Goal: Use online tool/utility: Utilize a website feature to perform a specific function

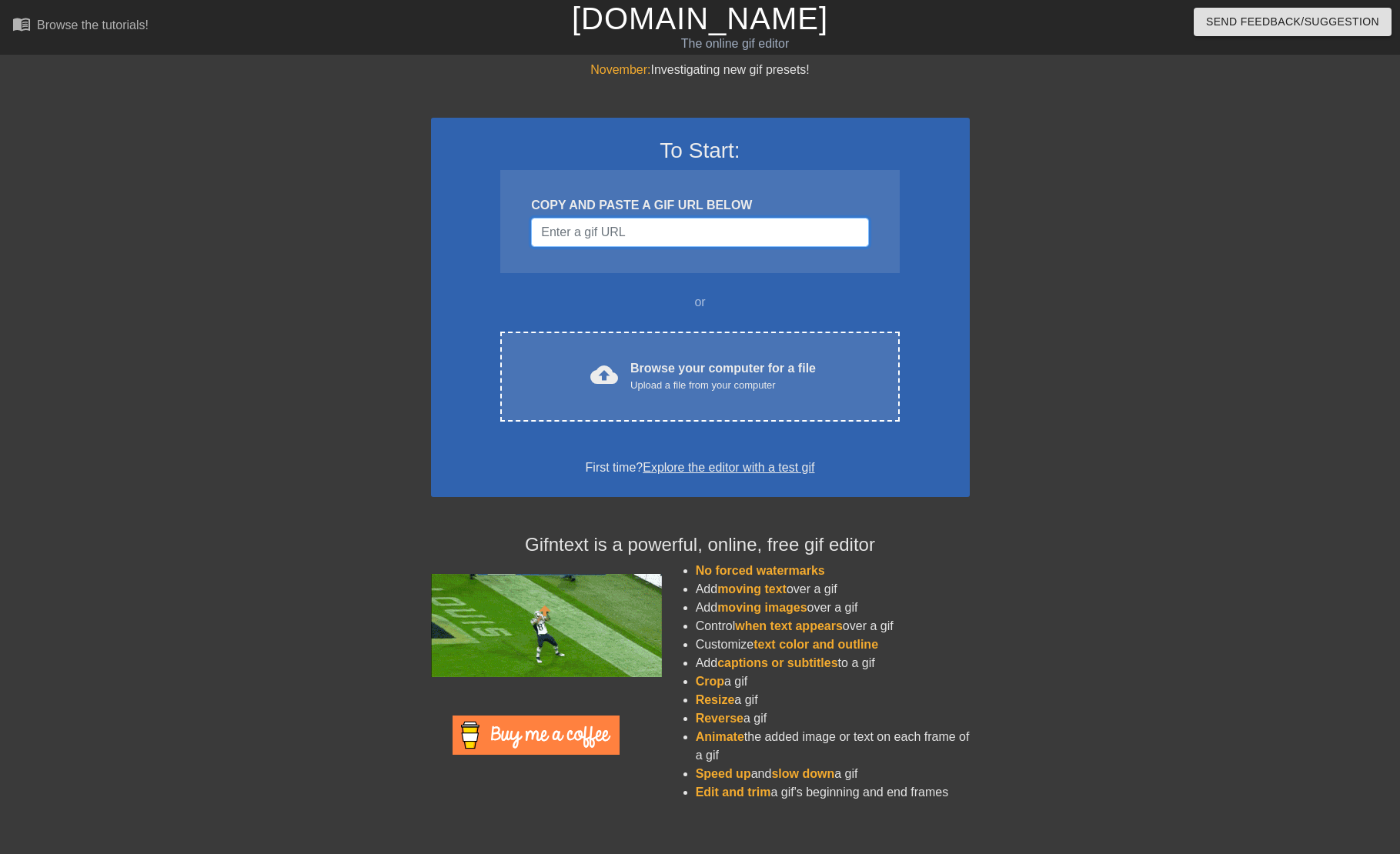
click at [659, 247] on input "Username" at bounding box center [700, 232] width 337 height 29
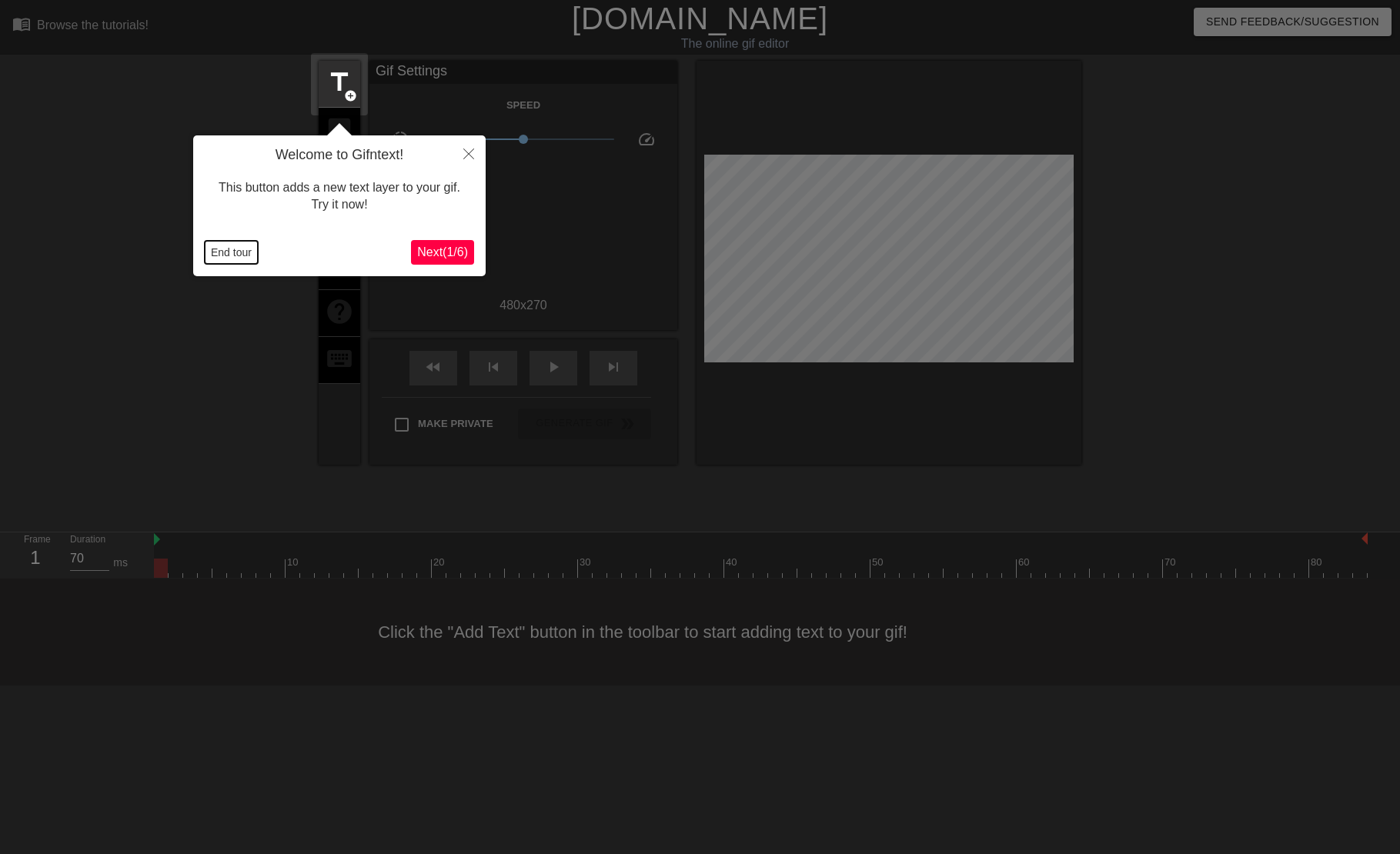
click at [224, 256] on button "End tour" at bounding box center [231, 252] width 53 height 23
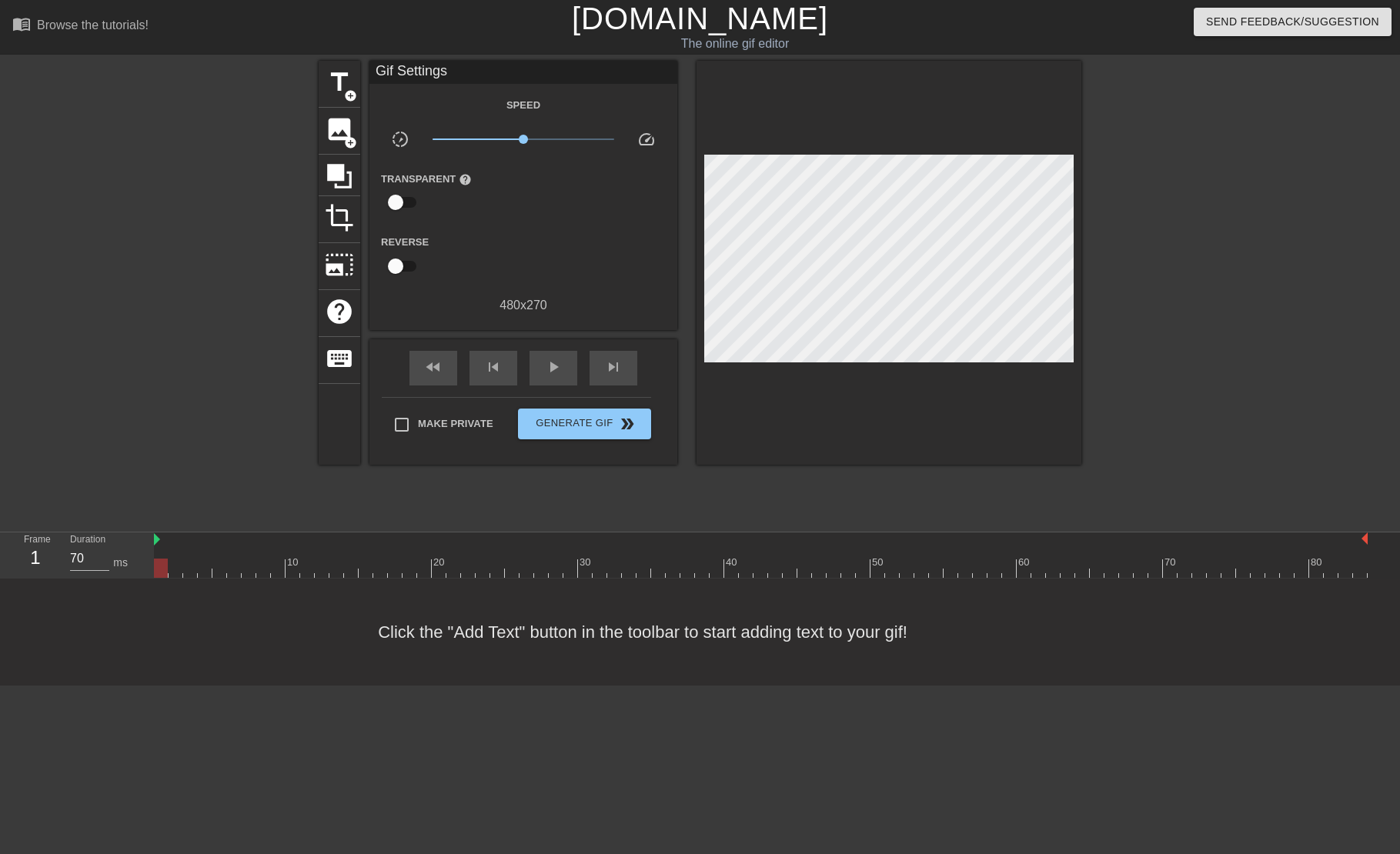
drag, startPoint x: 157, startPoint y: 543, endPoint x: 83, endPoint y: 543, distance: 74.0
click at [64, 535] on div "Frame 1 Duration 70 ms 10 20 30 40 50 60 70 80" at bounding box center [700, 556] width 1400 height 47
type input "70"
drag, startPoint x: 165, startPoint y: 571, endPoint x: 120, endPoint y: 576, distance: 45.3
click at [120, 576] on div "Frame 1 Duration 70 ms 10 20 30 40 50 60 70 80" at bounding box center [700, 556] width 1400 height 47
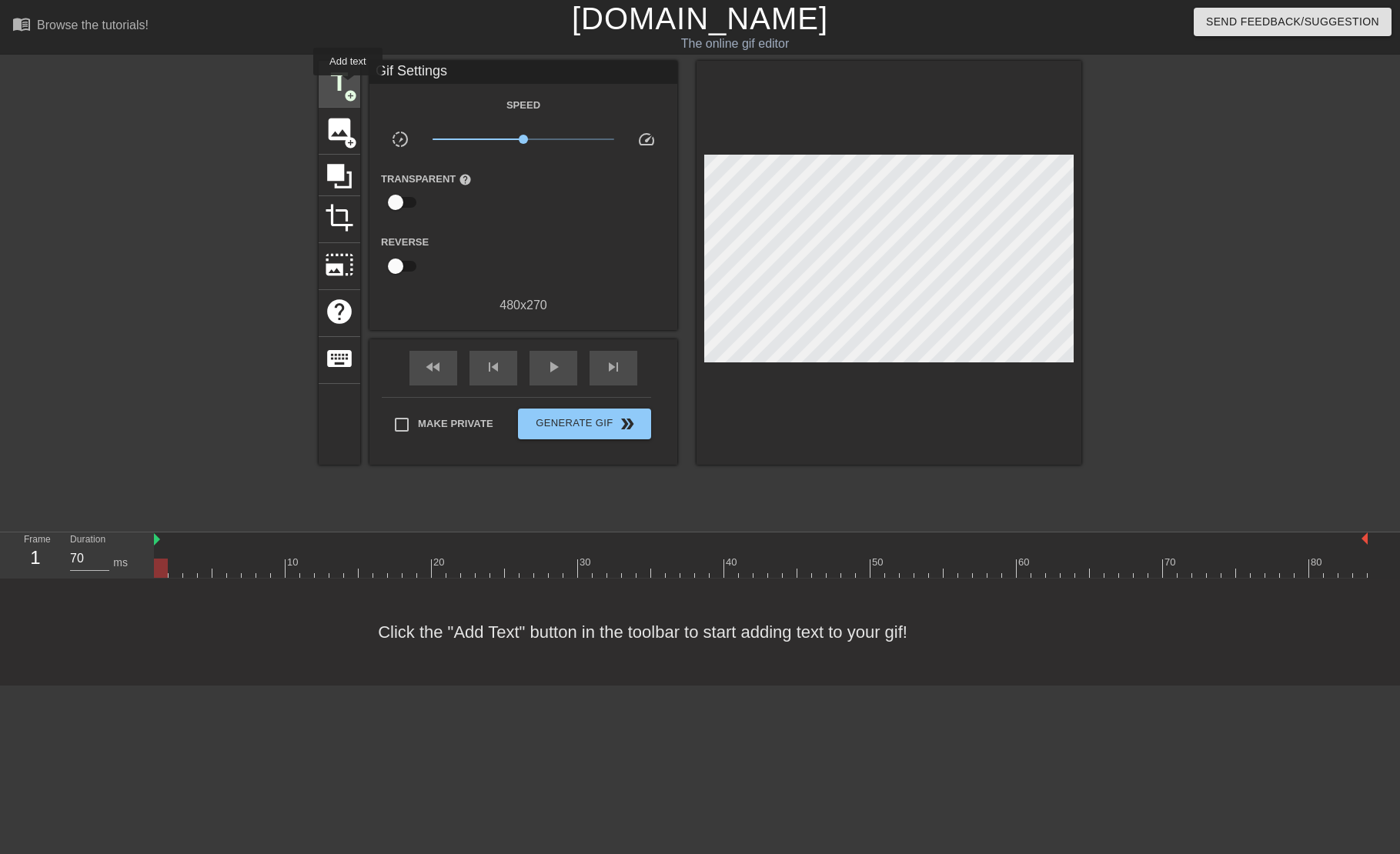
click at [349, 86] on span "title" at bounding box center [339, 82] width 29 height 29
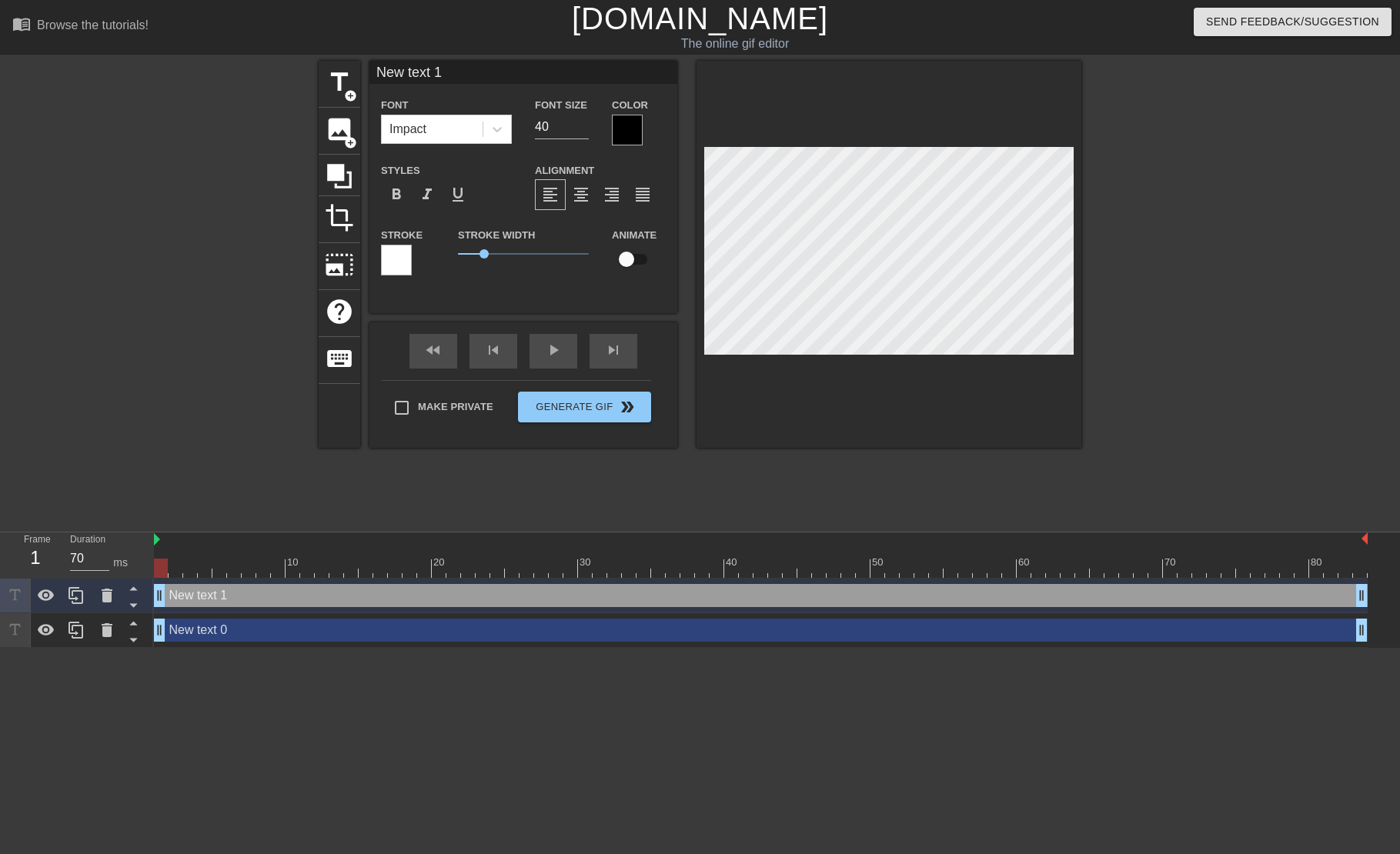
scroll to position [0, 2]
type input "D"
type textarea "D"
type input "DL"
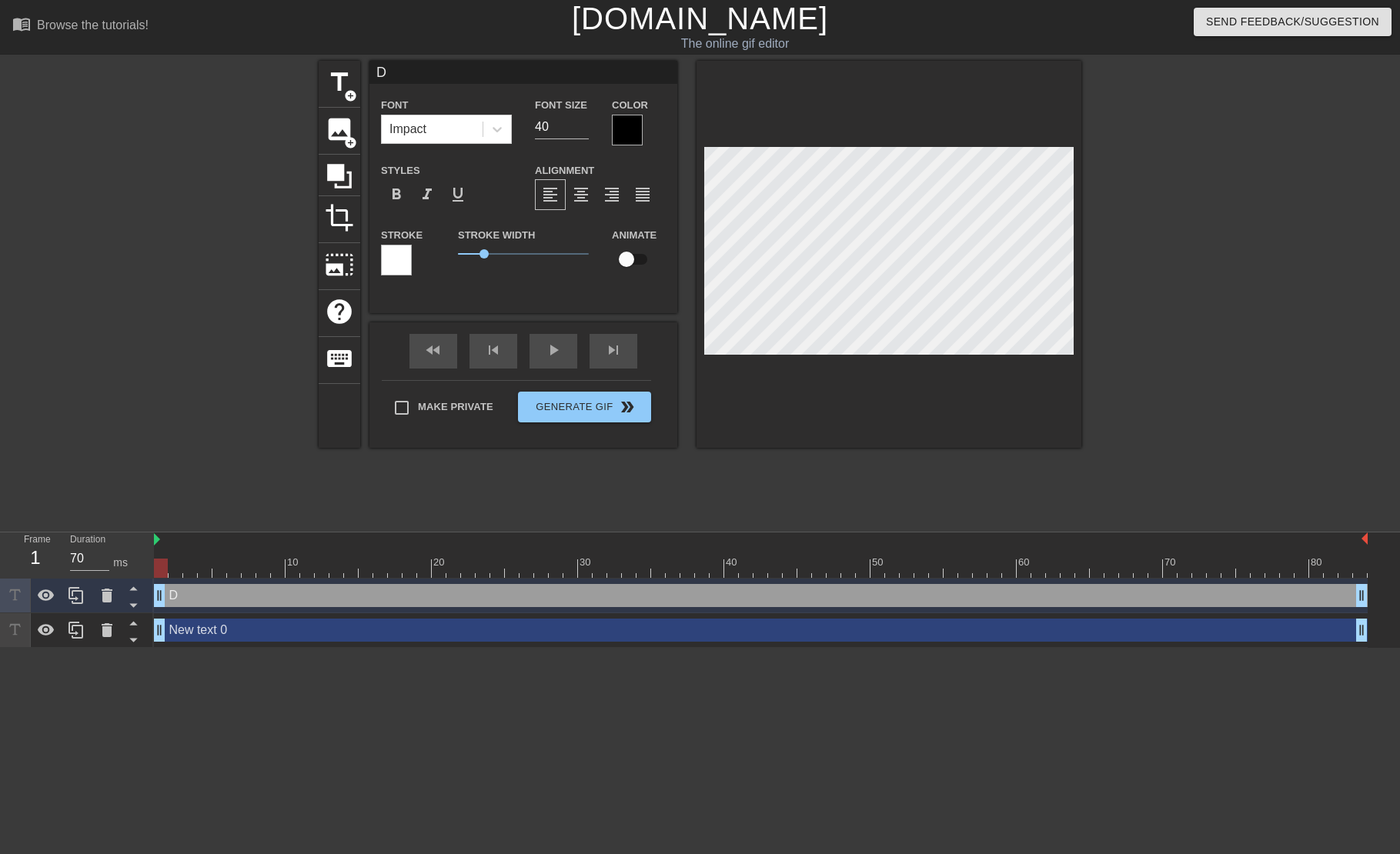
type textarea "DL"
type input "DLA"
type textarea "DLA"
type input "DLAN"
type textarea "DLAN"
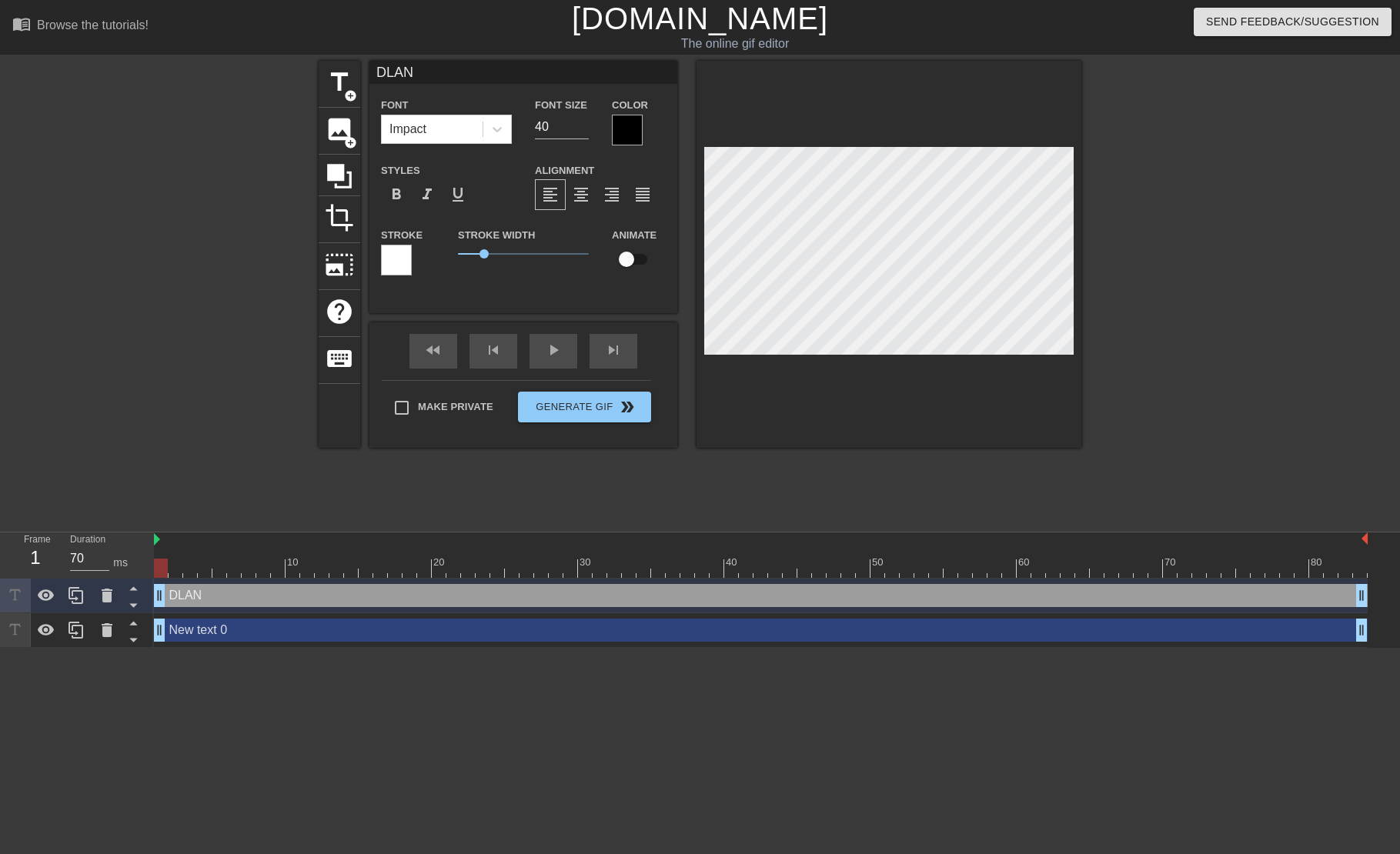
type input "DLANC"
type textarea "DLANC"
type input "DLANCE"
type textarea "DLANCE"
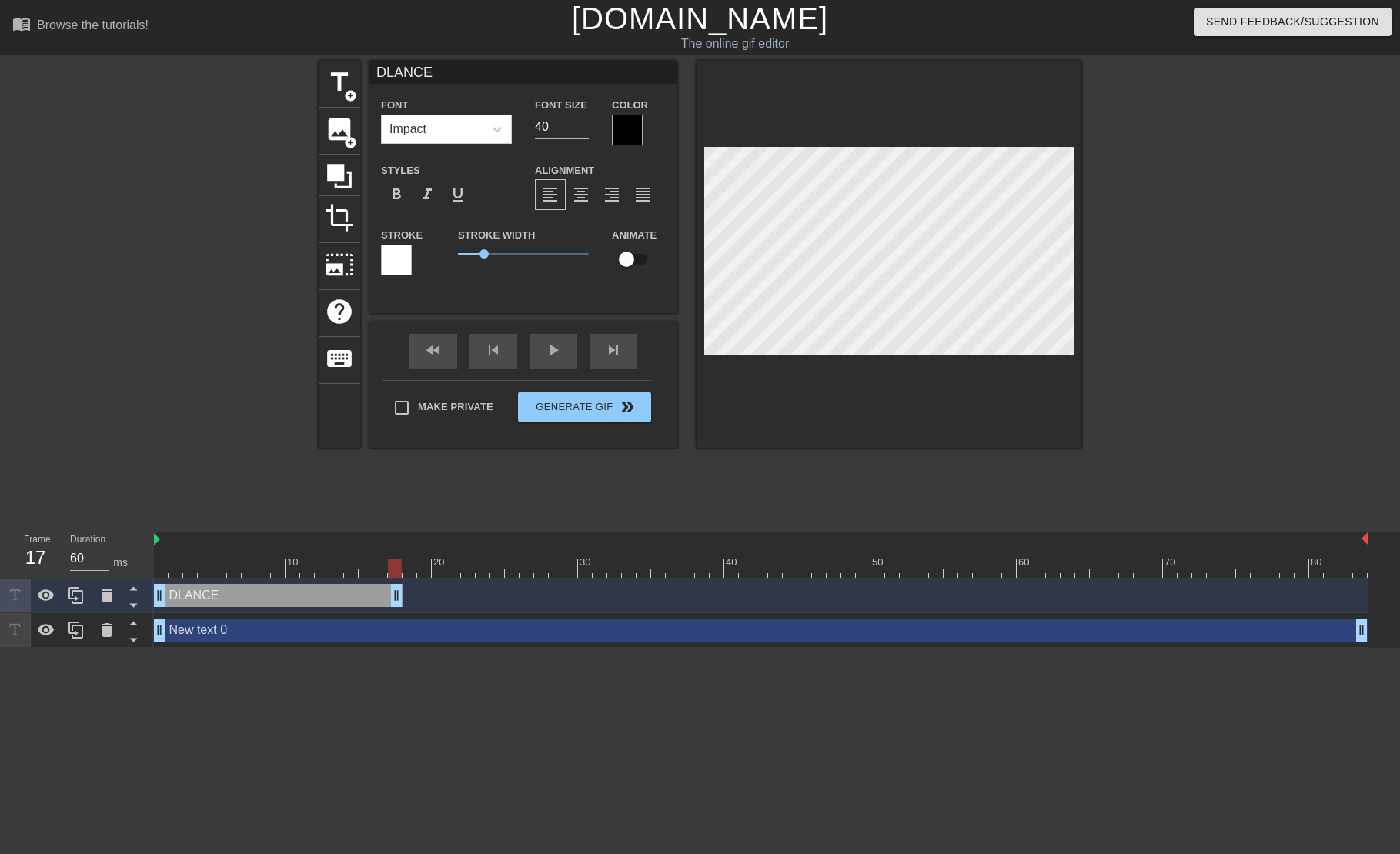
drag, startPoint x: 1365, startPoint y: 593, endPoint x: 403, endPoint y: 593, distance: 962.0
click at [402, 593] on div "DLANCE drag_handle drag_handle" at bounding box center [278, 595] width 249 height 23
type input "60"
drag, startPoint x: 159, startPoint y: 630, endPoint x: 385, endPoint y: 633, distance: 226.0
click at [392, 633] on div "New text 0 drag_handle drag_handle" at bounding box center [877, 629] width 980 height 23
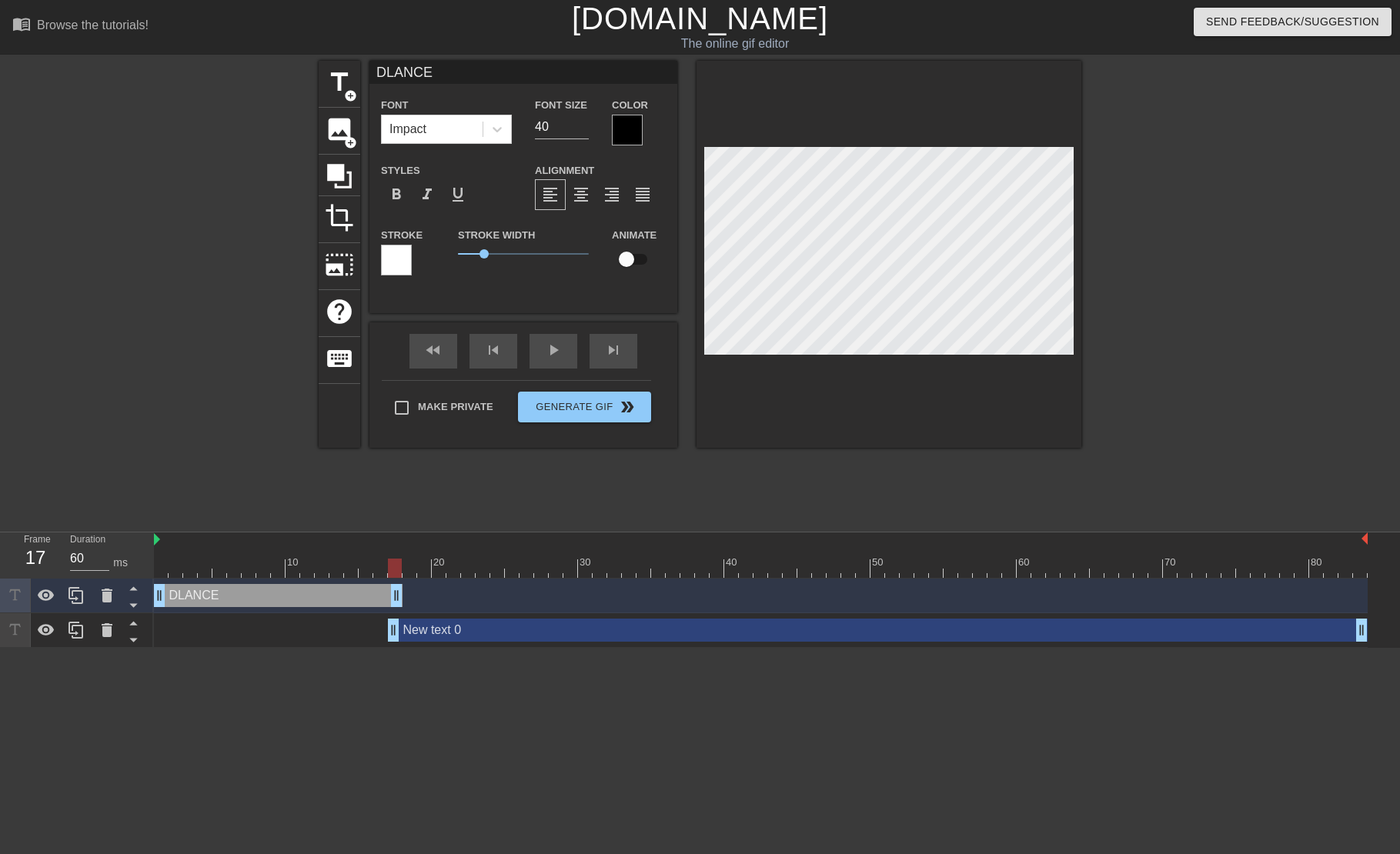
type input "New text 0"
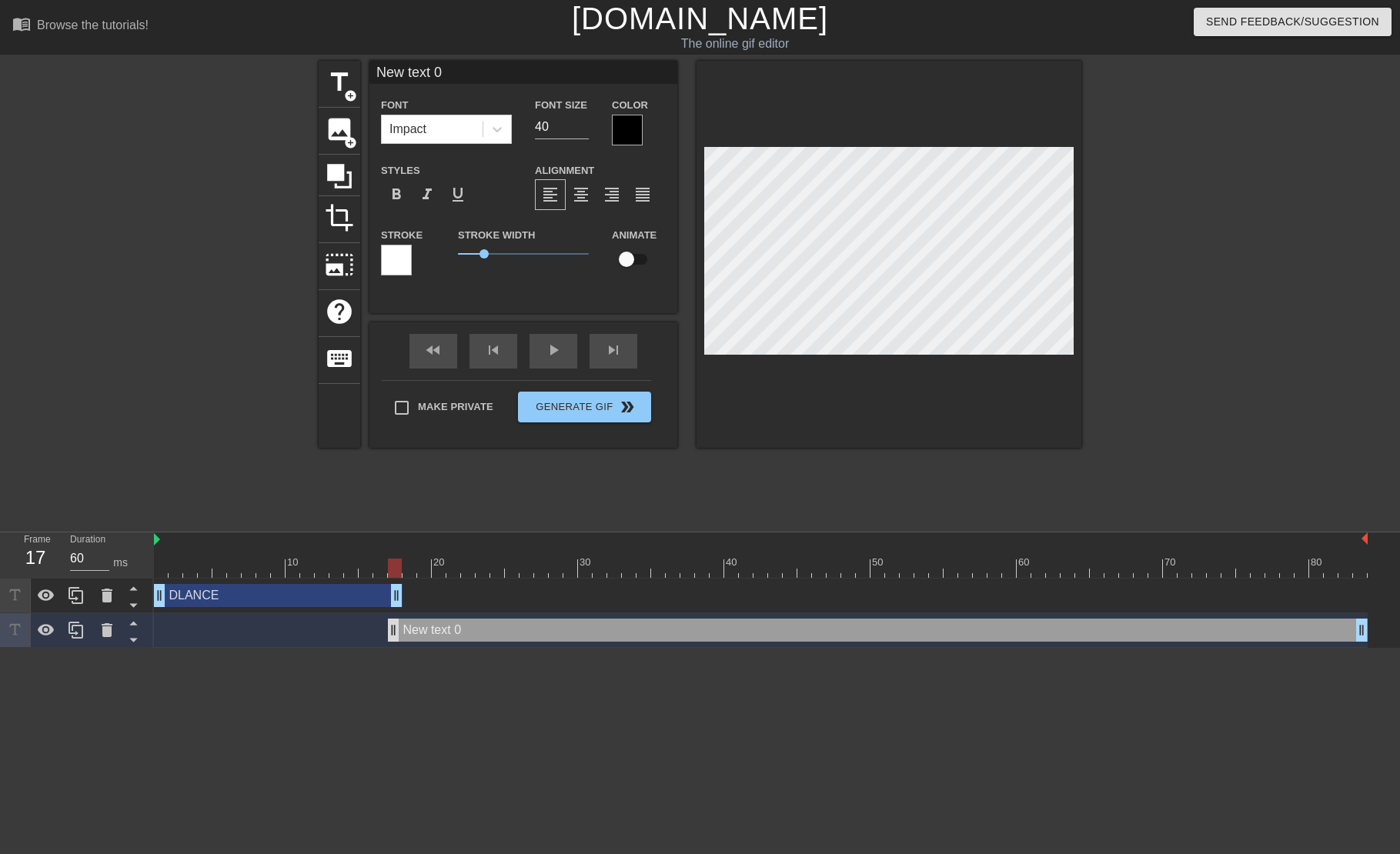
type input "70"
drag, startPoint x: 392, startPoint y: 632, endPoint x: 412, endPoint y: 631, distance: 20.0
click at [412, 631] on div "New text 0 drag_handle drag_handle" at bounding box center [885, 629] width 965 height 23
type input "D"
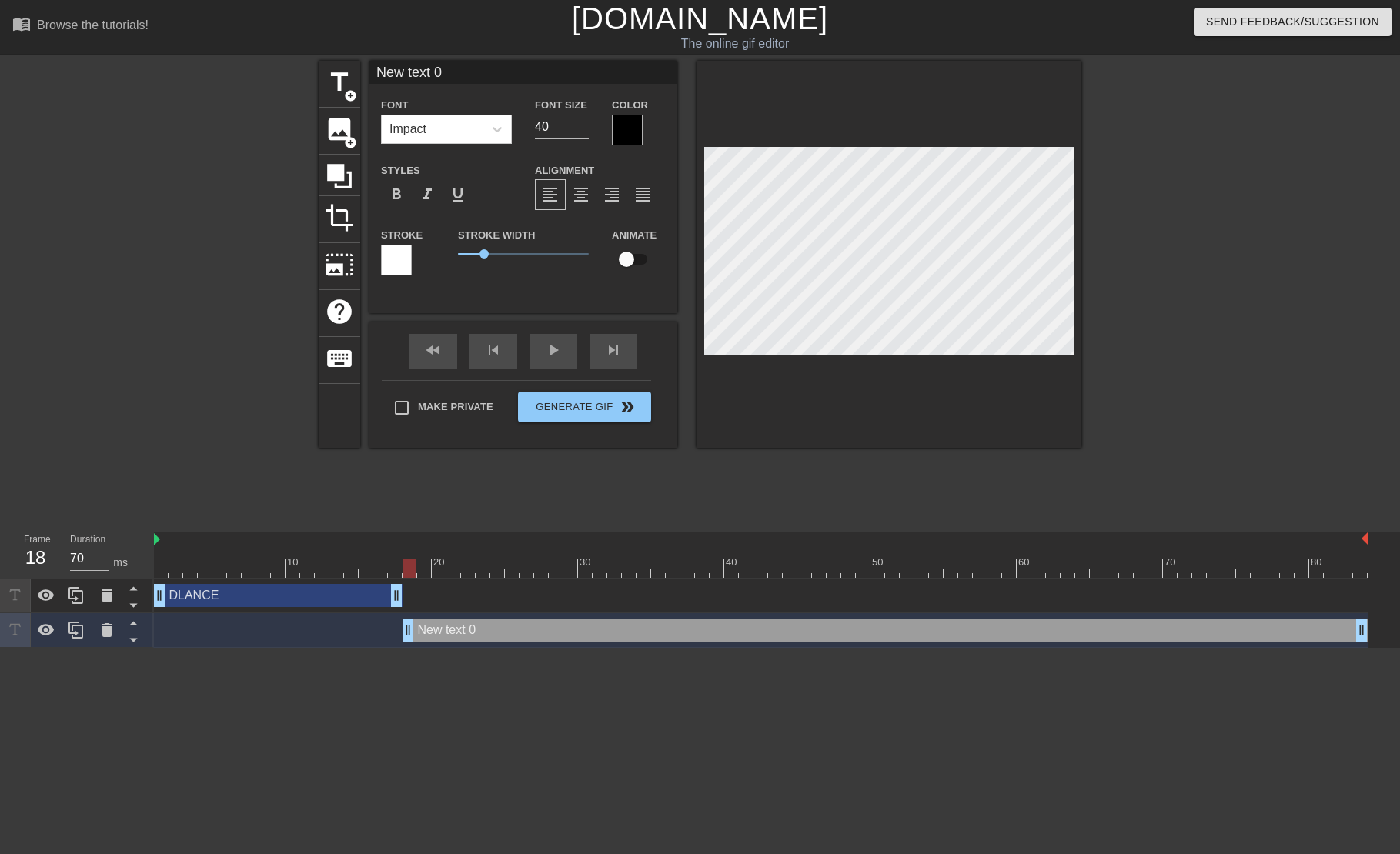
type textarea "D"
type input "DL"
type textarea "DL"
type input "DLA"
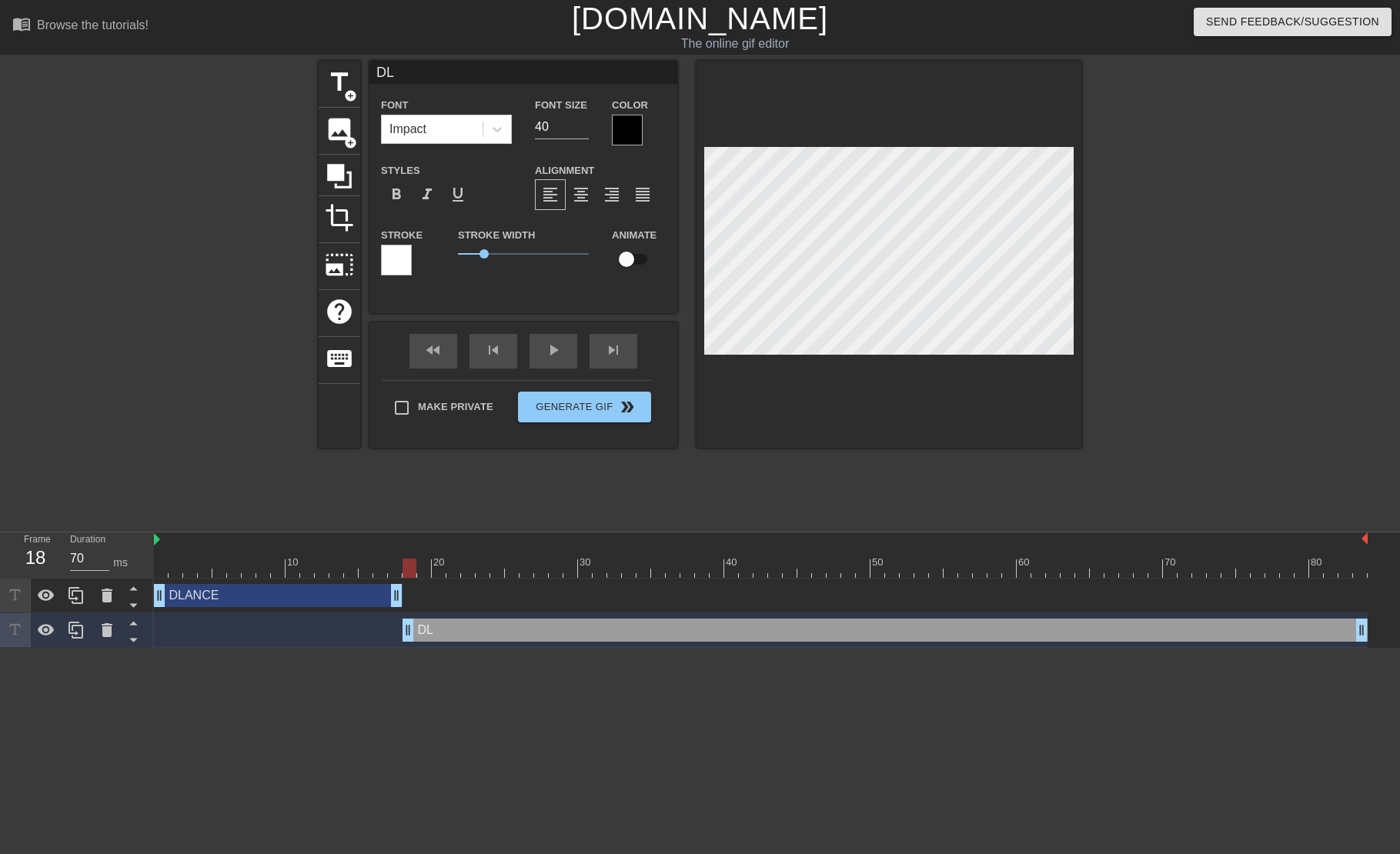
type textarea "DLA"
type input "DLAN"
type textarea "DLAN"
type input "DLANC"
type textarea "DLANC"
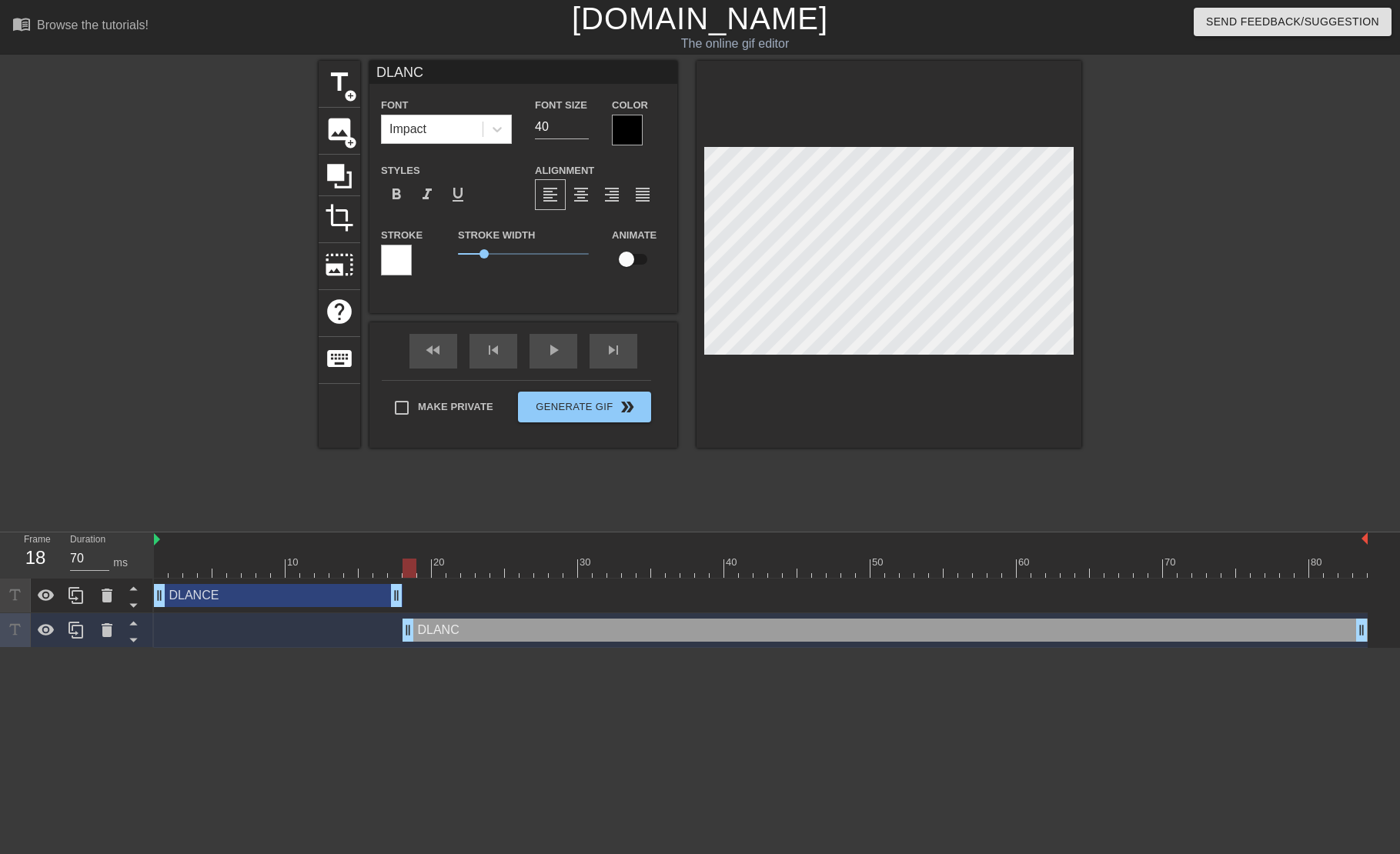
type input "DLANCE"
type textarea "DLANCE"
type input "DLANCE."
type textarea "DLANCE."
type input "DLANCE.."
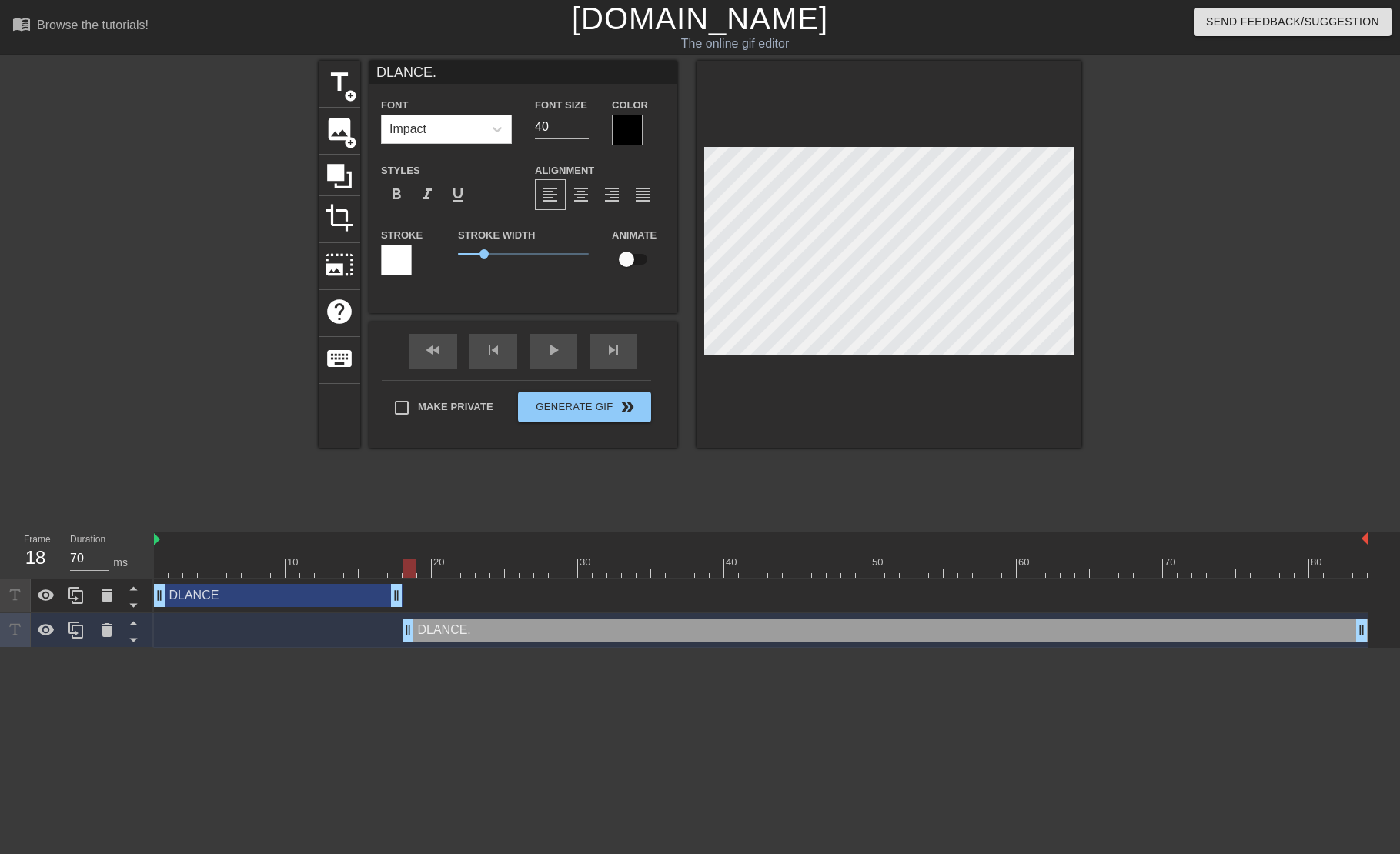
type textarea "DLANCE.."
type input "DLANCE..."
type textarea "DLANCE..."
type input "DLANCE...."
type textarea "DLANCE...."
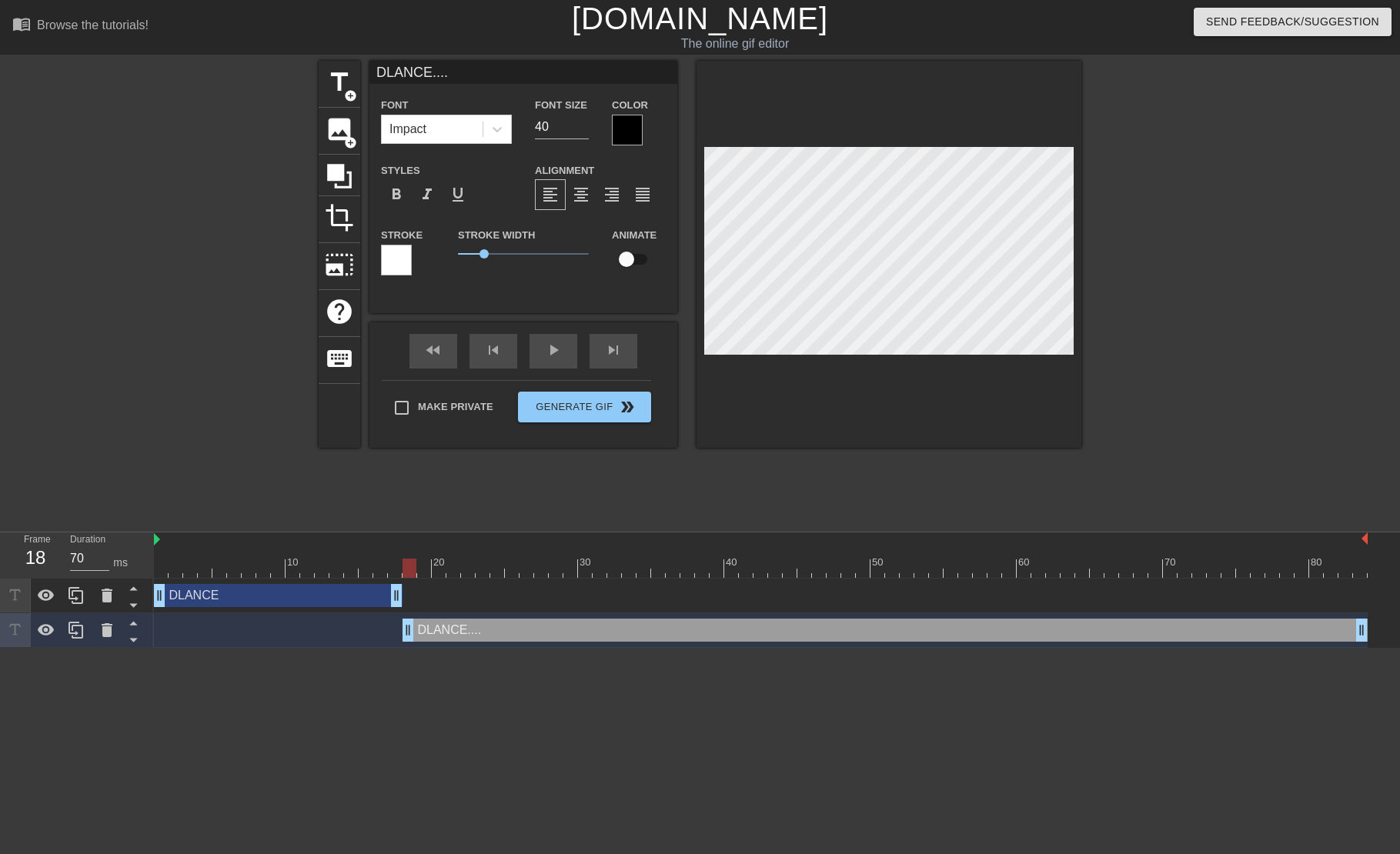
scroll to position [0, 3]
type input "DLANCE....."
type textarea "DLANCE....."
type input "DLANCE......"
type textarea "DLANCE......"
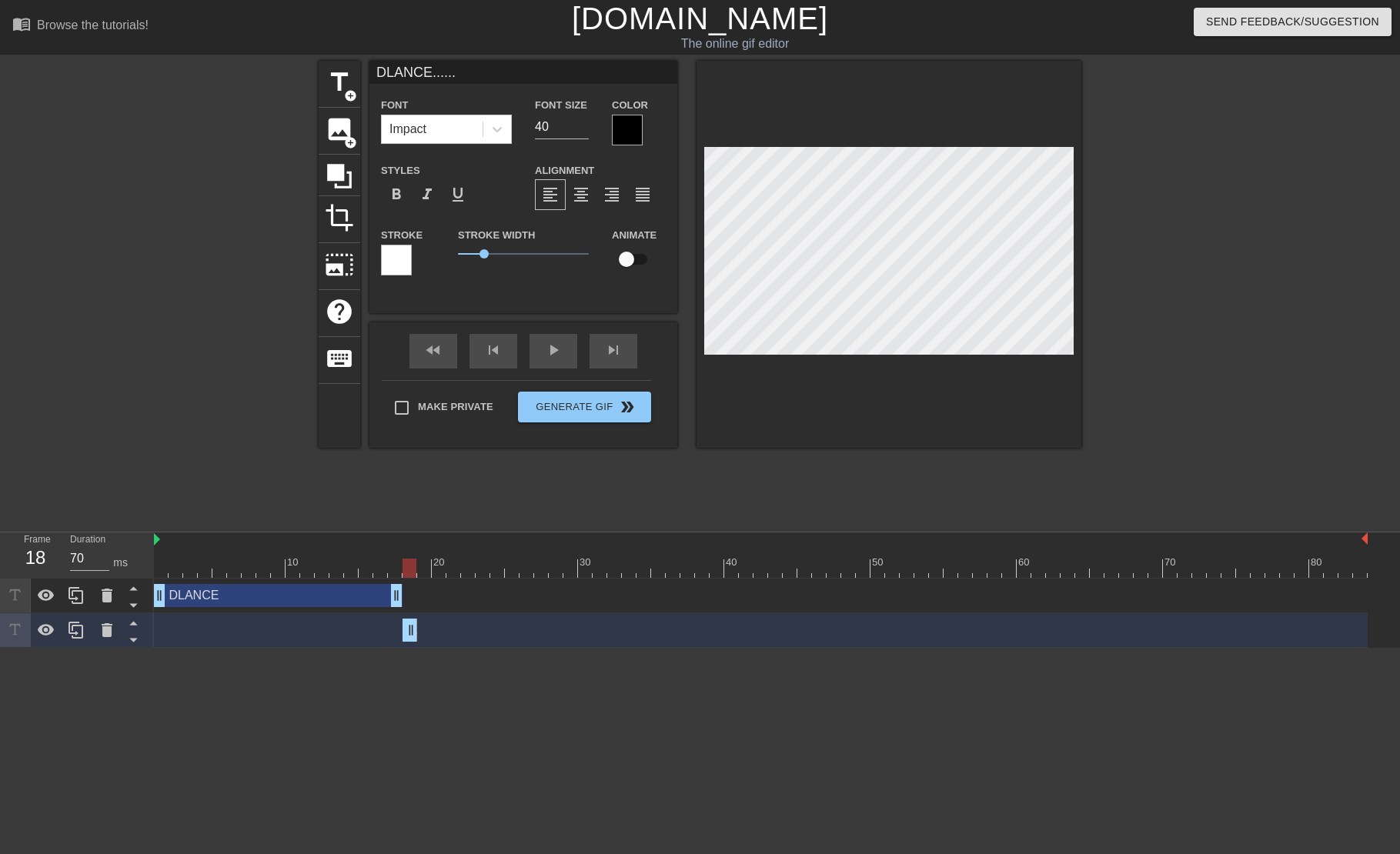
type input "60"
drag, startPoint x: 1362, startPoint y: 629, endPoint x: 905, endPoint y: 488, distance: 478.3
click at [440, 638] on div "DLANCE...... drag_handle drag_handle" at bounding box center [424, 629] width 44 height 23
type input "DLANCE....."
type textarea "DLANCE....."
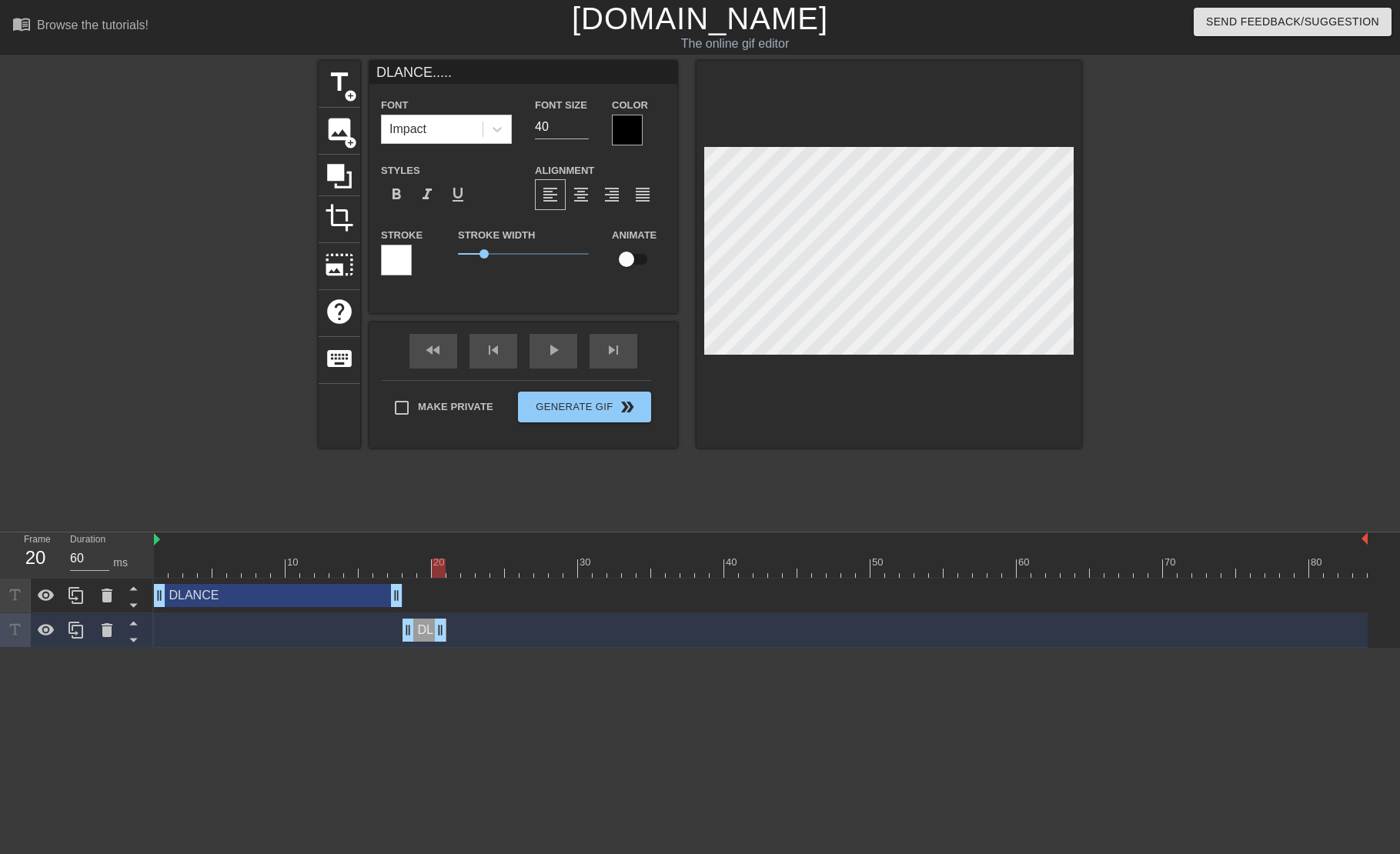
type input "DLANCE...."
type textarea "DLANCE...."
click at [632, 268] on input "checkbox" at bounding box center [626, 259] width 87 height 29
checkbox input "true"
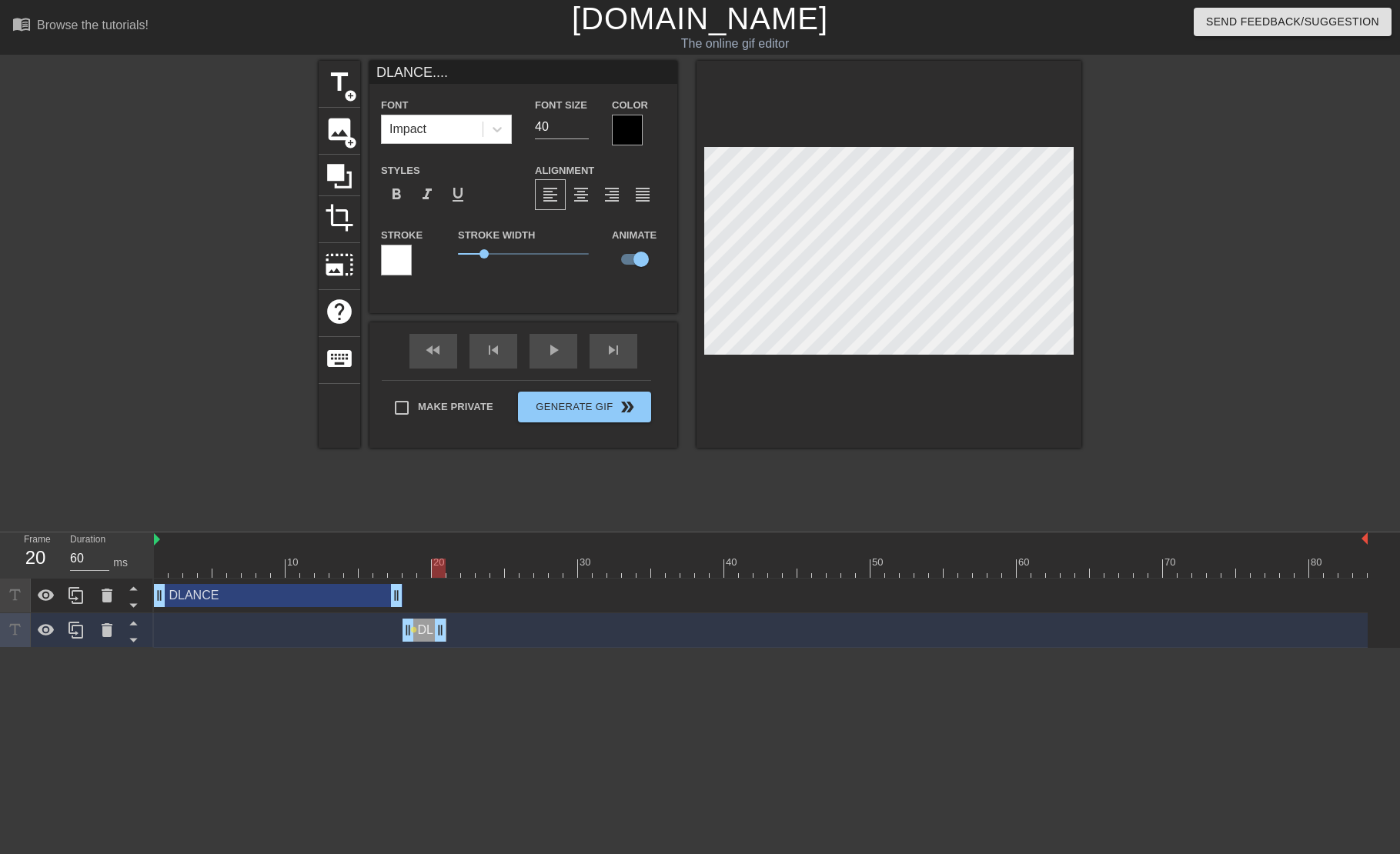
click at [440, 571] on div at bounding box center [438, 568] width 14 height 19
drag, startPoint x: 438, startPoint y: 569, endPoint x: 447, endPoint y: 576, distance: 11.4
click at [448, 572] on div at bounding box center [452, 568] width 14 height 19
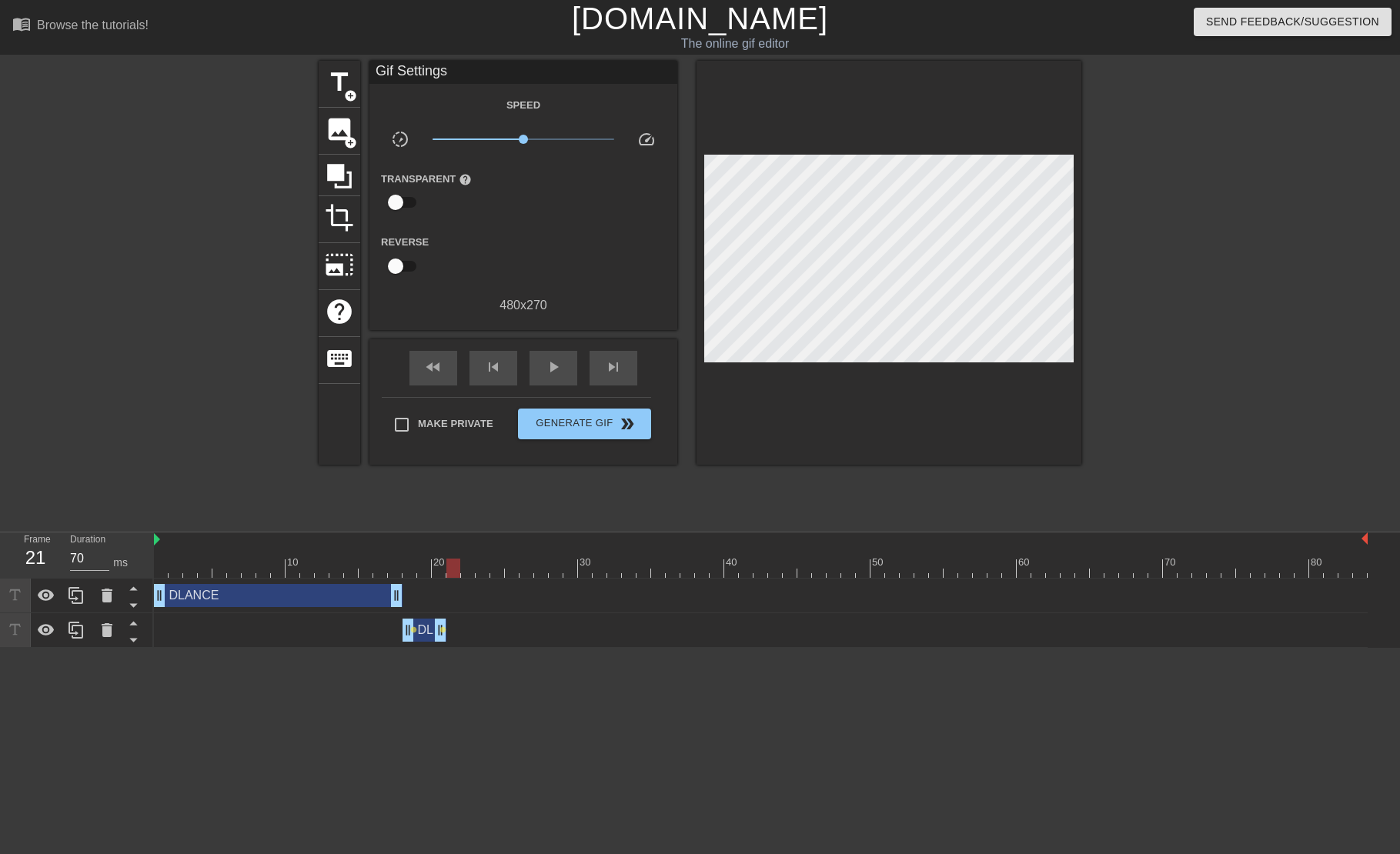
drag, startPoint x: 440, startPoint y: 630, endPoint x: 450, endPoint y: 630, distance: 10.0
click at [450, 630] on div "DLANCE.... drag_handle drag_handle lens lens" at bounding box center [761, 629] width 1214 height 23
click at [442, 632] on span "lens" at bounding box center [443, 629] width 7 height 7
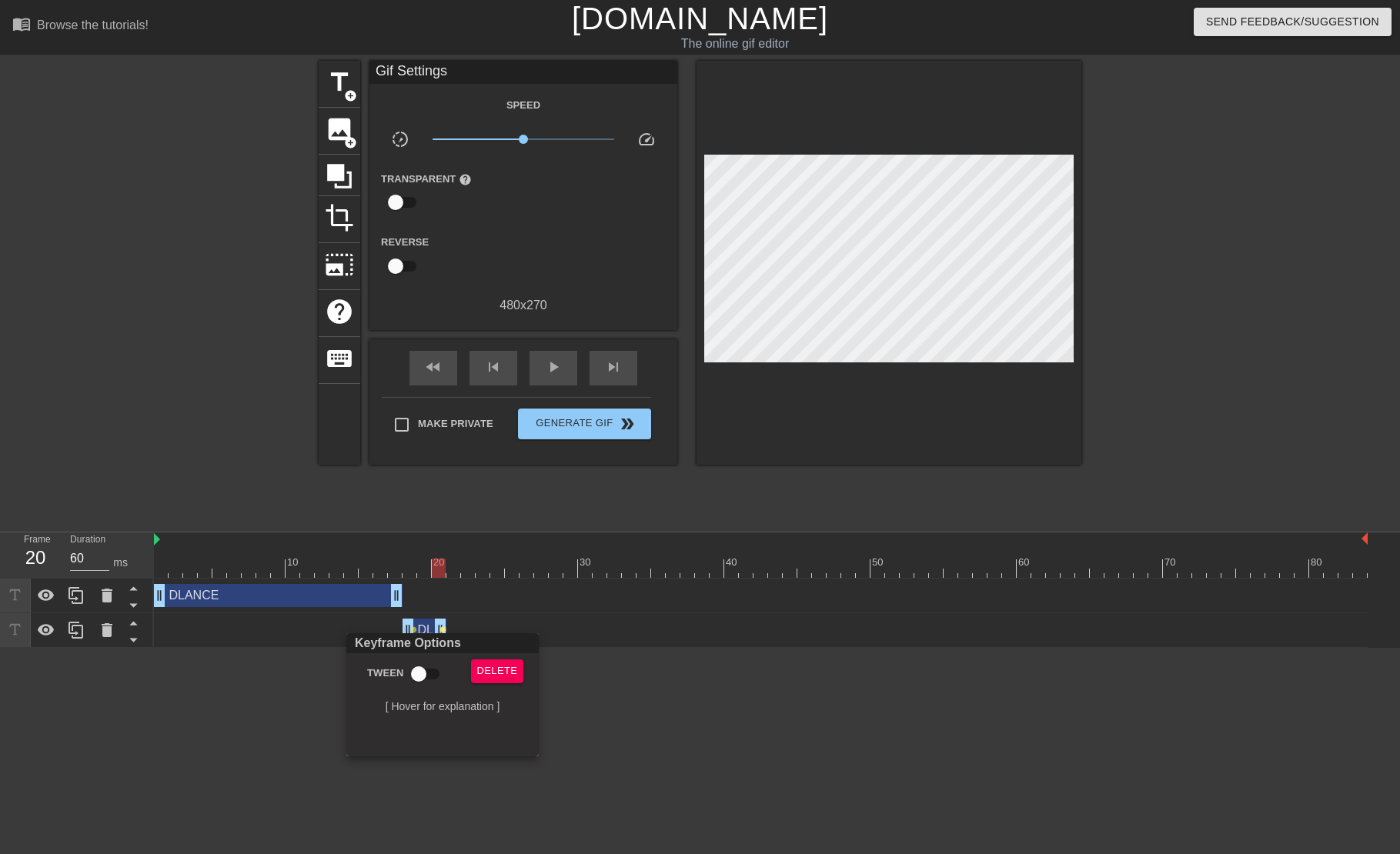
click at [578, 698] on div at bounding box center [700, 427] width 1400 height 854
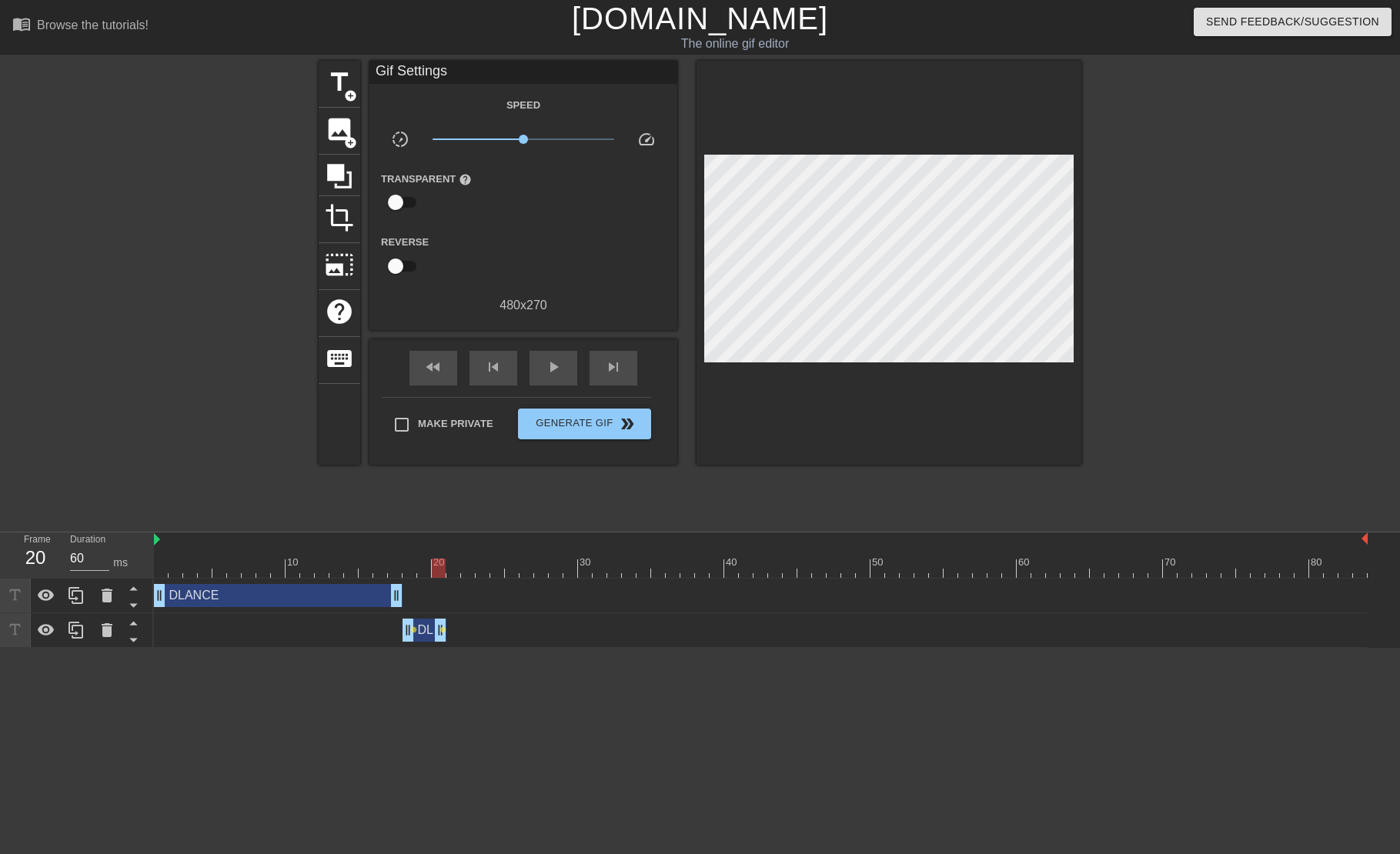
click at [420, 648] on html "menu_book Browse the tutorials! [DOMAIN_NAME] The online gif editor Send Feedba…" at bounding box center [700, 324] width 1400 height 648
click at [379, 633] on div "DLANCE.... drag_handle drag_handle lens lens" at bounding box center [761, 629] width 1214 height 23
drag, startPoint x: 439, startPoint y: 636, endPoint x: 764, endPoint y: 641, distance: 325.0
click at [763, 641] on div "DLANCE.... drag_handle drag_handle" at bounding box center [586, 629] width 366 height 23
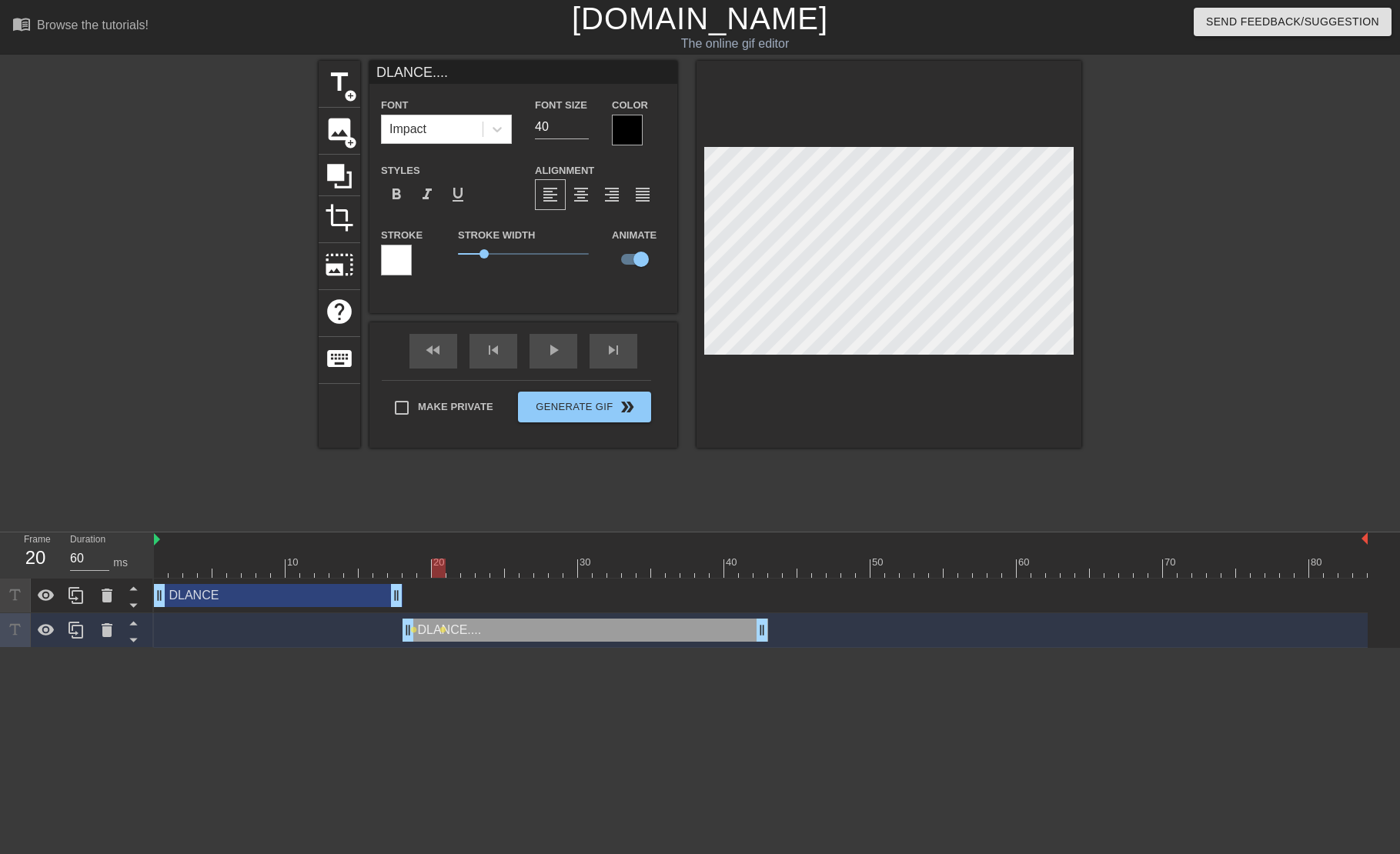
type input "70"
drag, startPoint x: 760, startPoint y: 568, endPoint x: 594, endPoint y: 502, distance: 178.6
click at [463, 561] on div at bounding box center [468, 568] width 14 height 19
type input "DLANCE..."
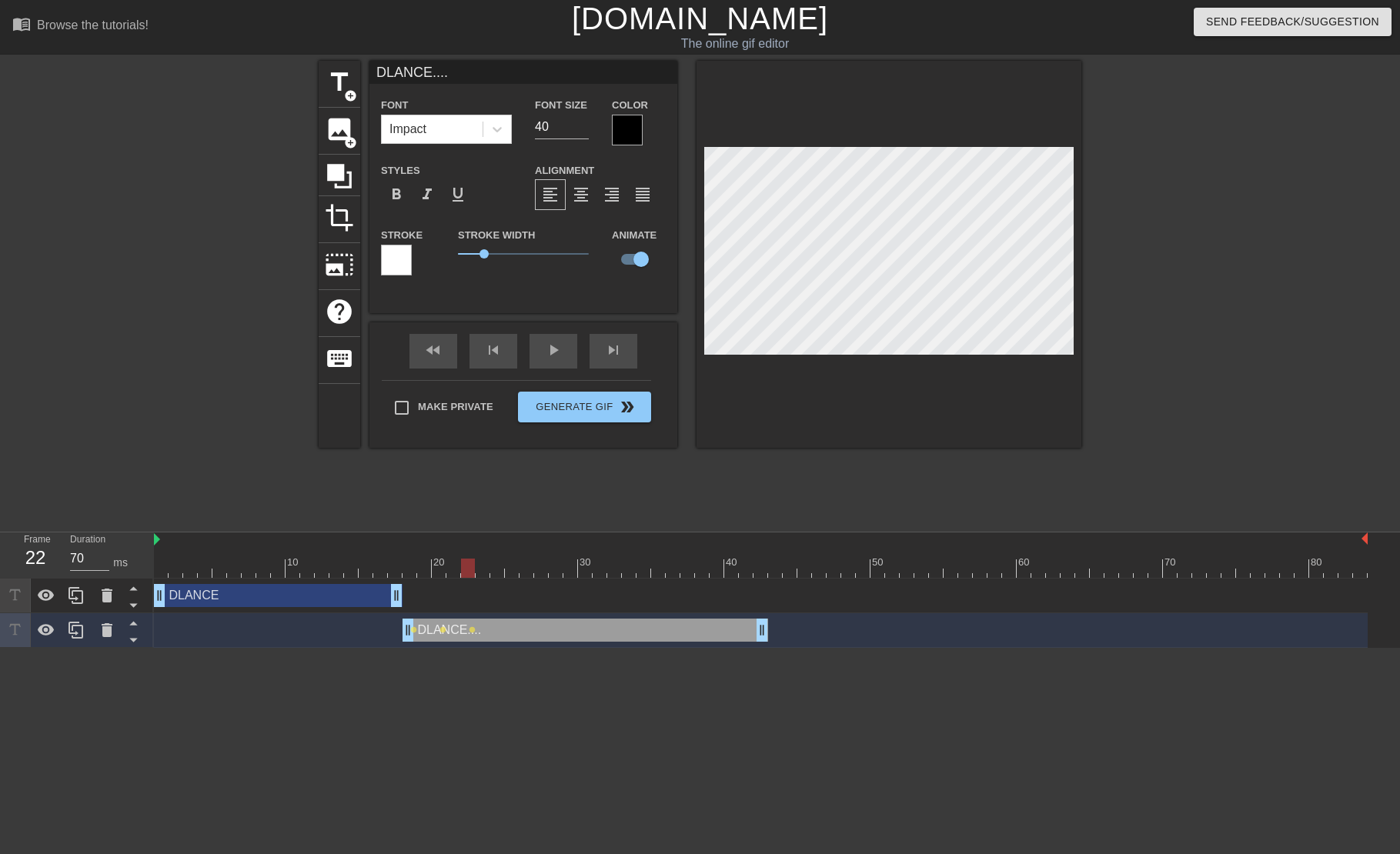
type textarea "DLANCE..."
type input "DLANCE.."
type textarea "DLANCE.."
type input "DLANC.."
type textarea "DLANC.."
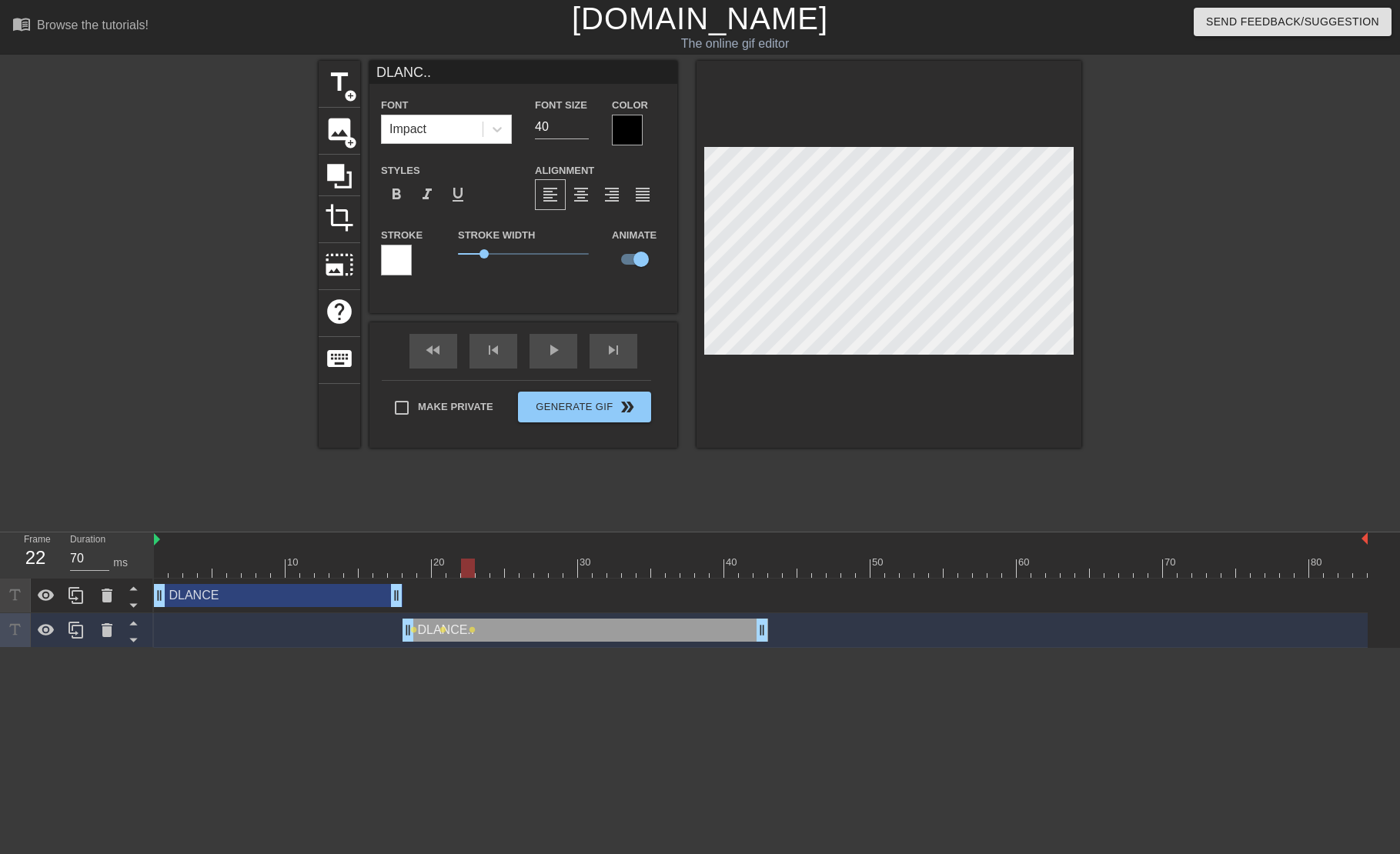
scroll to position [0, 2]
type input "DLANCe.."
type textarea "DLANCe.."
type input "DLANCe."
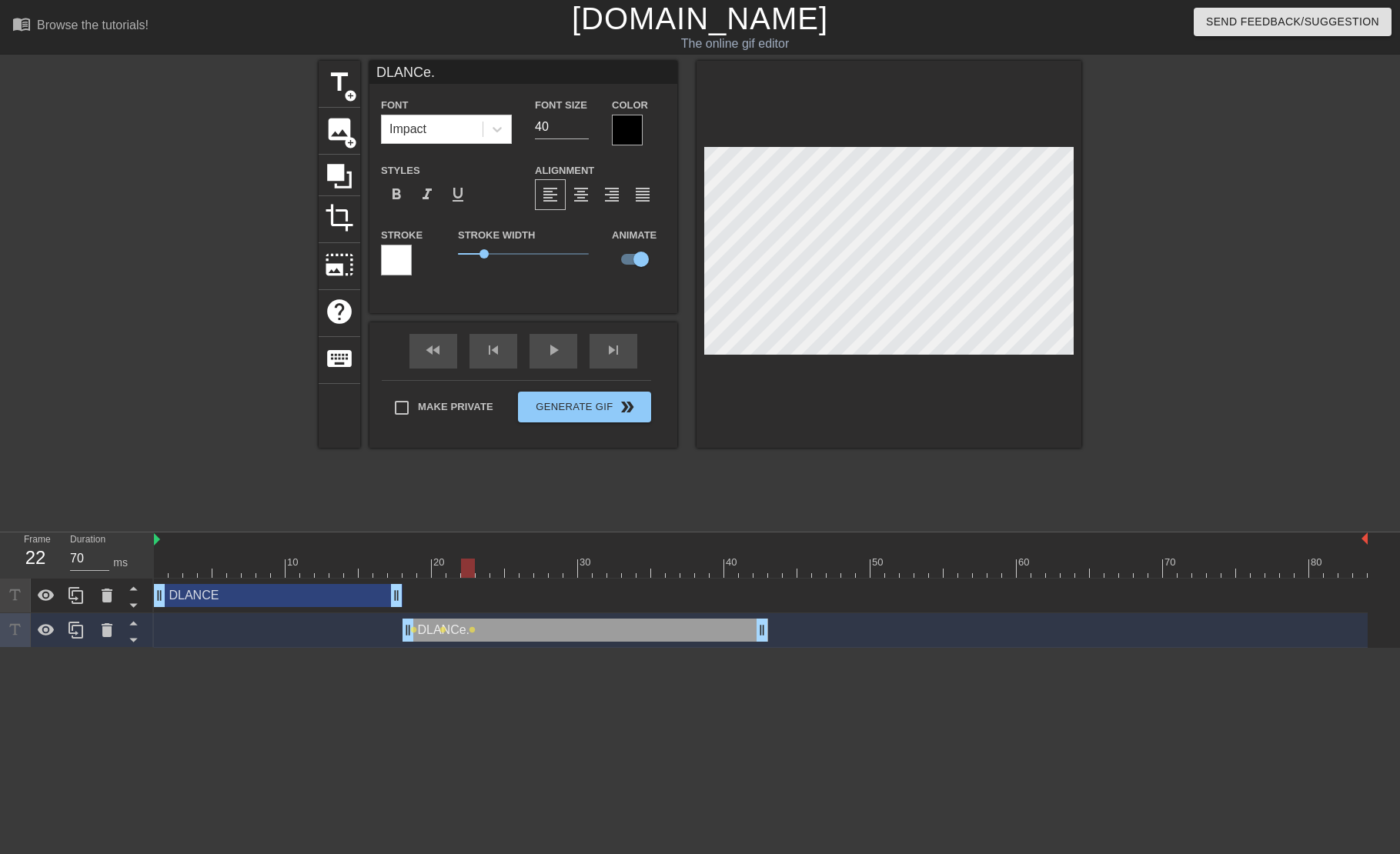
type textarea "DLANCe."
drag, startPoint x: 468, startPoint y: 576, endPoint x: 486, endPoint y: 575, distance: 18.0
click at [486, 575] on div at bounding box center [482, 568] width 14 height 19
drag, startPoint x: 481, startPoint y: 567, endPoint x: 529, endPoint y: 558, distance: 48.8
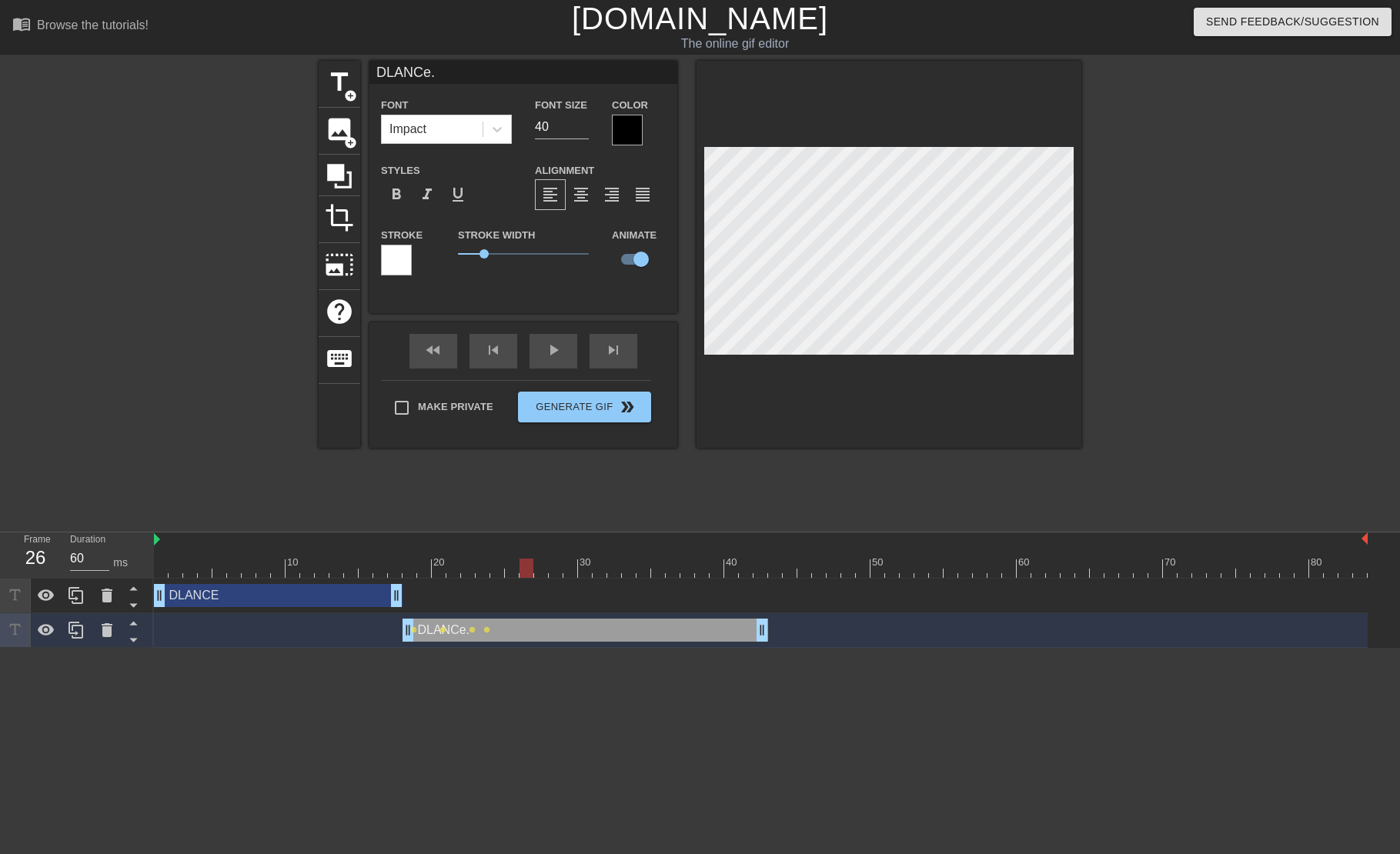
click at [528, 566] on div at bounding box center [526, 568] width 14 height 19
drag, startPoint x: 530, startPoint y: 562, endPoint x: 120, endPoint y: 557, distance: 410.0
click at [120, 557] on div "Frame 1 Duration 70 ms 10 20 30 40 50 60 70 80 DLANCE drag_handle drag_handle D…" at bounding box center [700, 590] width 1400 height 115
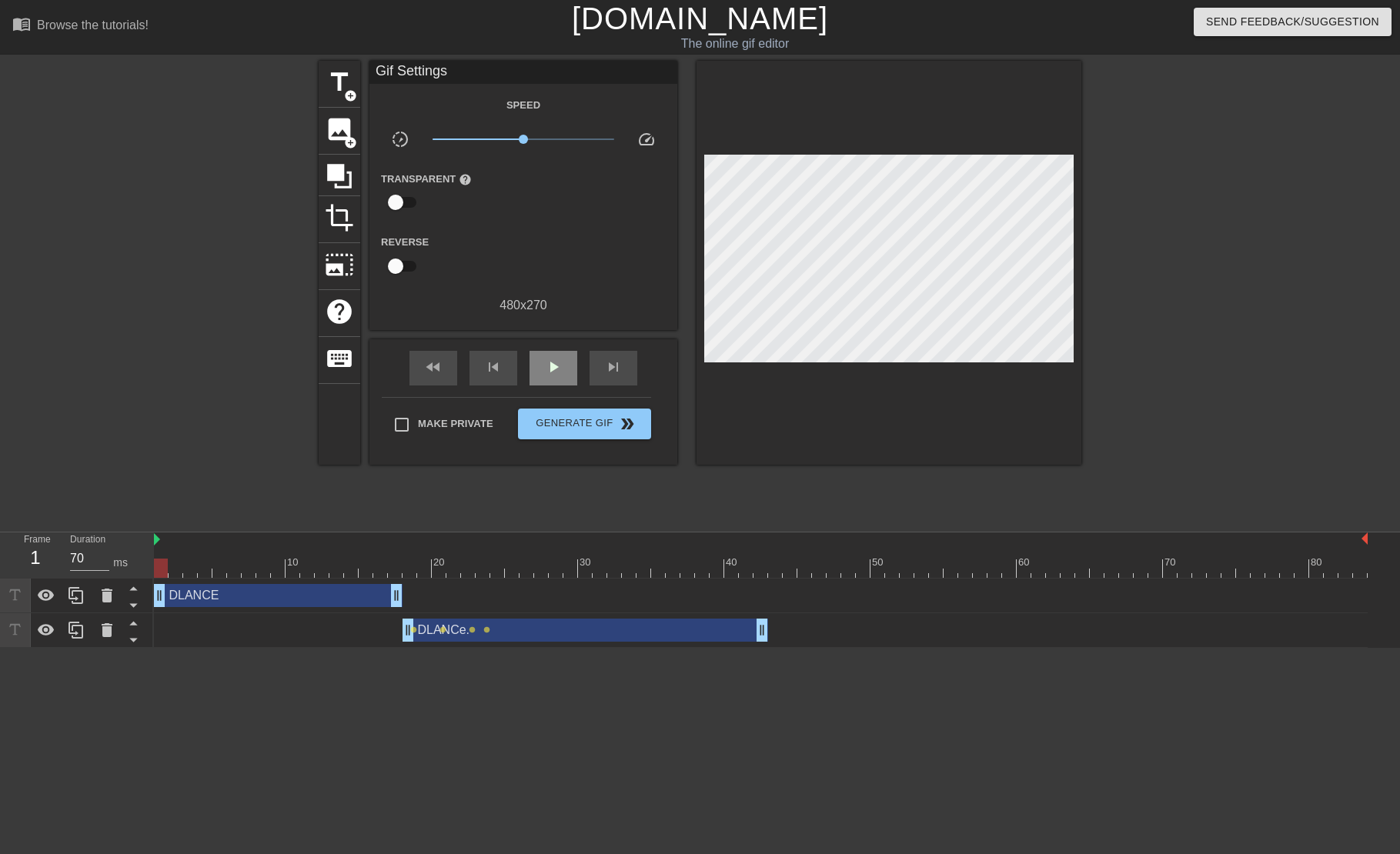
click at [564, 354] on div "fast_rewind skip_previous play_arrow skip_next" at bounding box center [523, 368] width 251 height 58
click at [554, 374] on span "play_arrow" at bounding box center [553, 366] width 18 height 18
click at [547, 376] on span "pause" at bounding box center [553, 366] width 18 height 18
drag, startPoint x: 291, startPoint y: 567, endPoint x: 442, endPoint y: 571, distance: 151.1
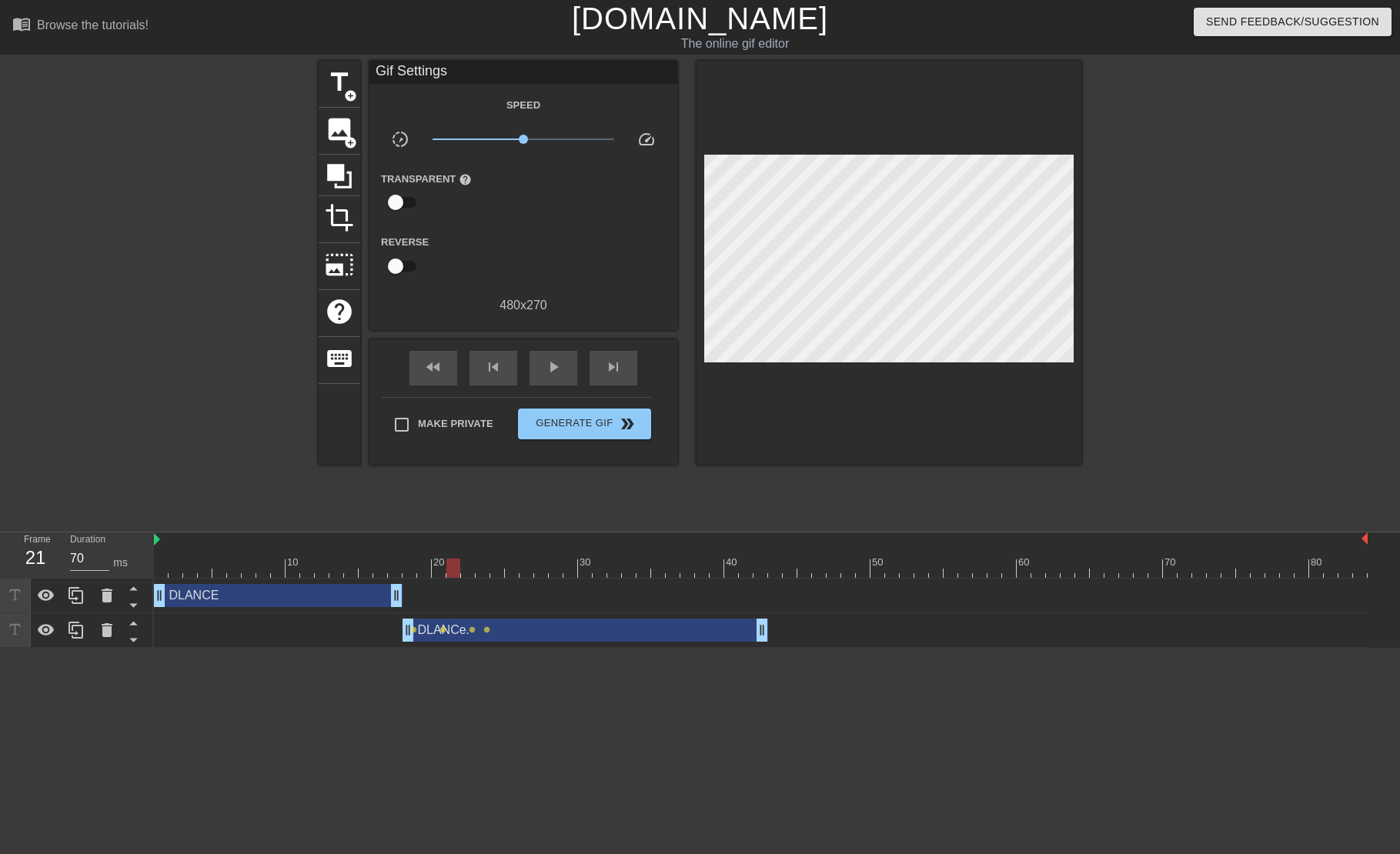
click at [450, 573] on div at bounding box center [452, 568] width 14 height 19
click at [444, 628] on span "lens" at bounding box center [443, 629] width 7 height 7
type input "60"
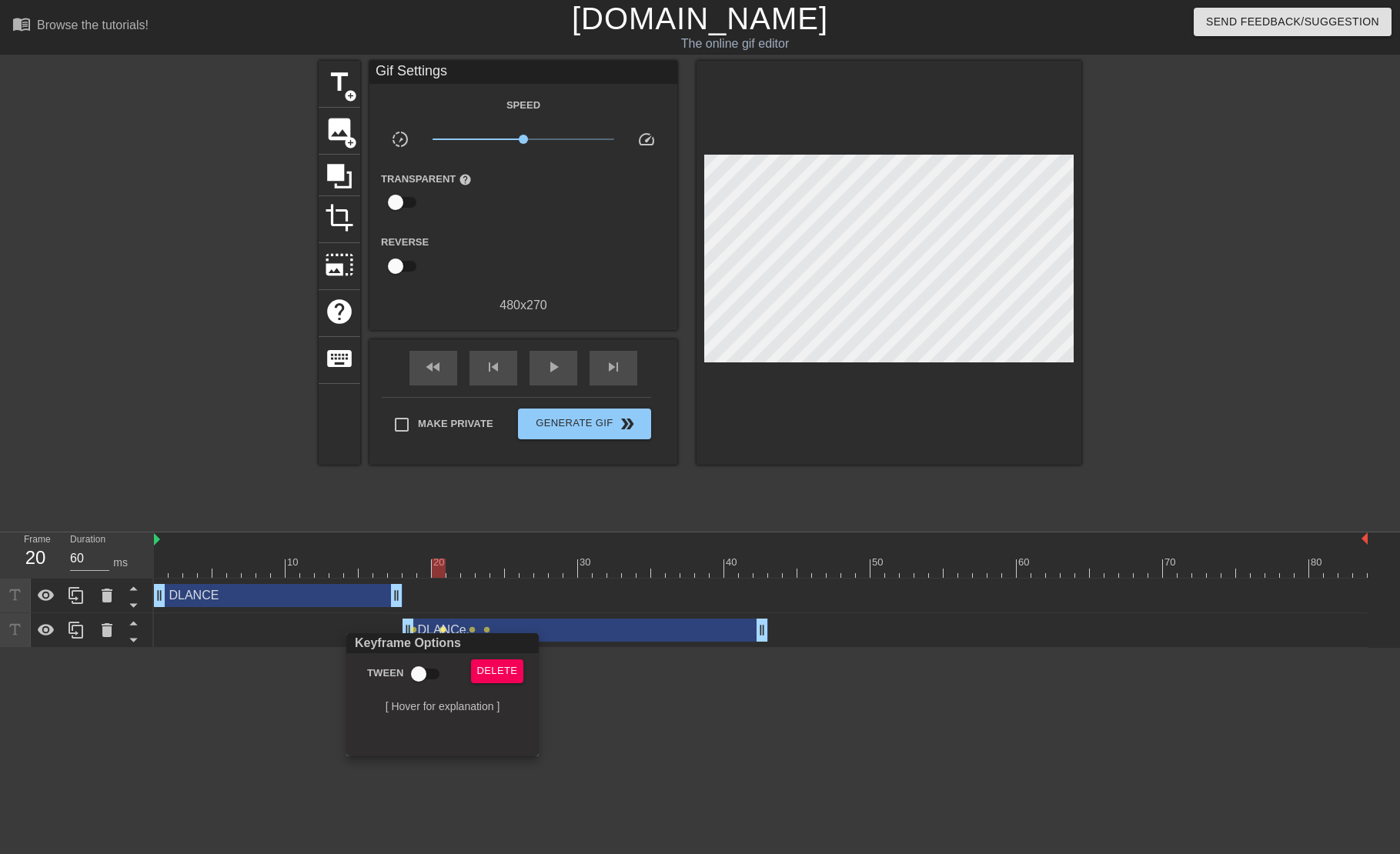
drag, startPoint x: 286, startPoint y: 678, endPoint x: 387, endPoint y: 633, distance: 110.6
click at [287, 678] on div at bounding box center [700, 427] width 1400 height 854
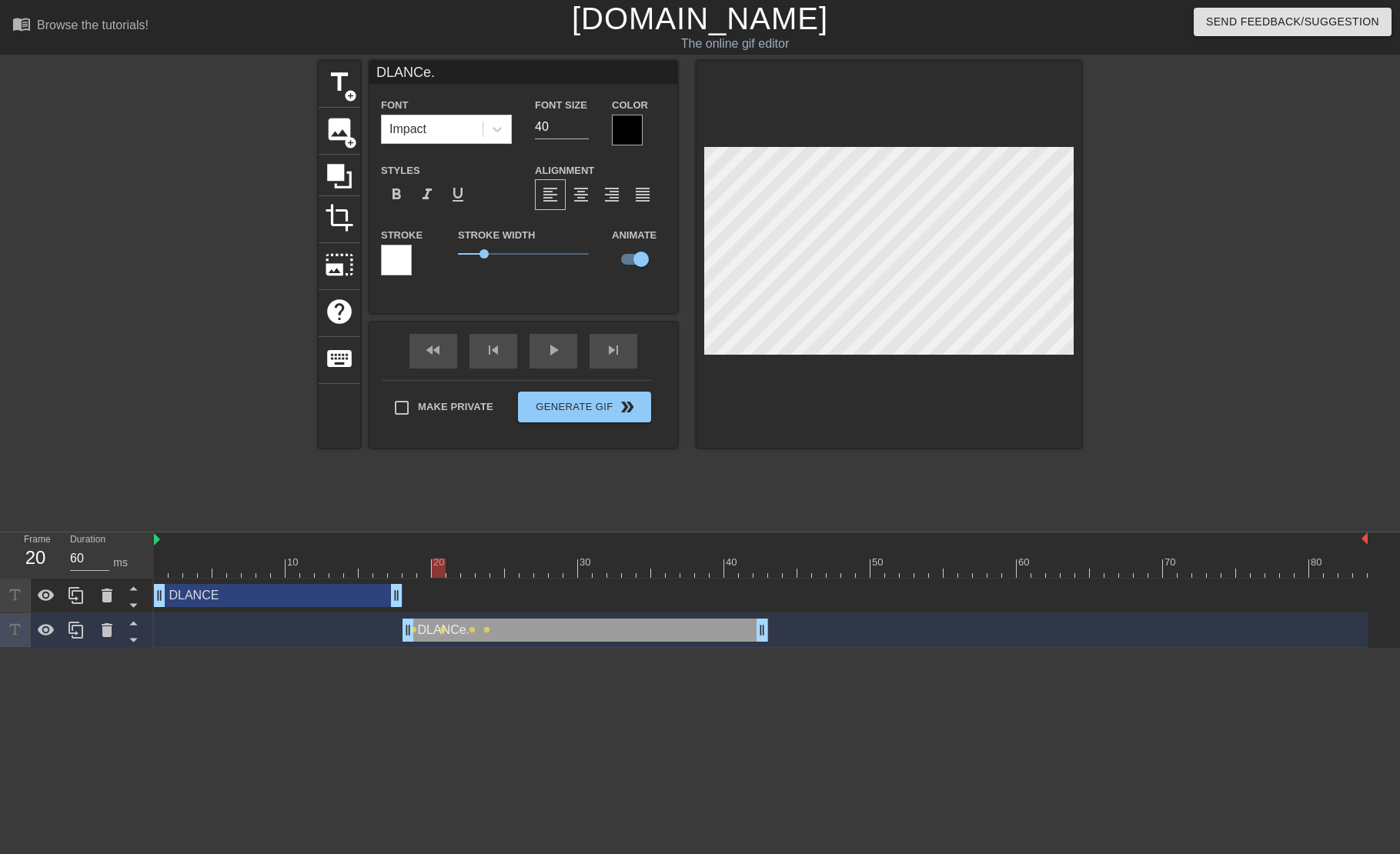
scroll to position [0, 2]
type input "DLNCe."
type textarea "DLaNCe."
type input "DLaNCe."
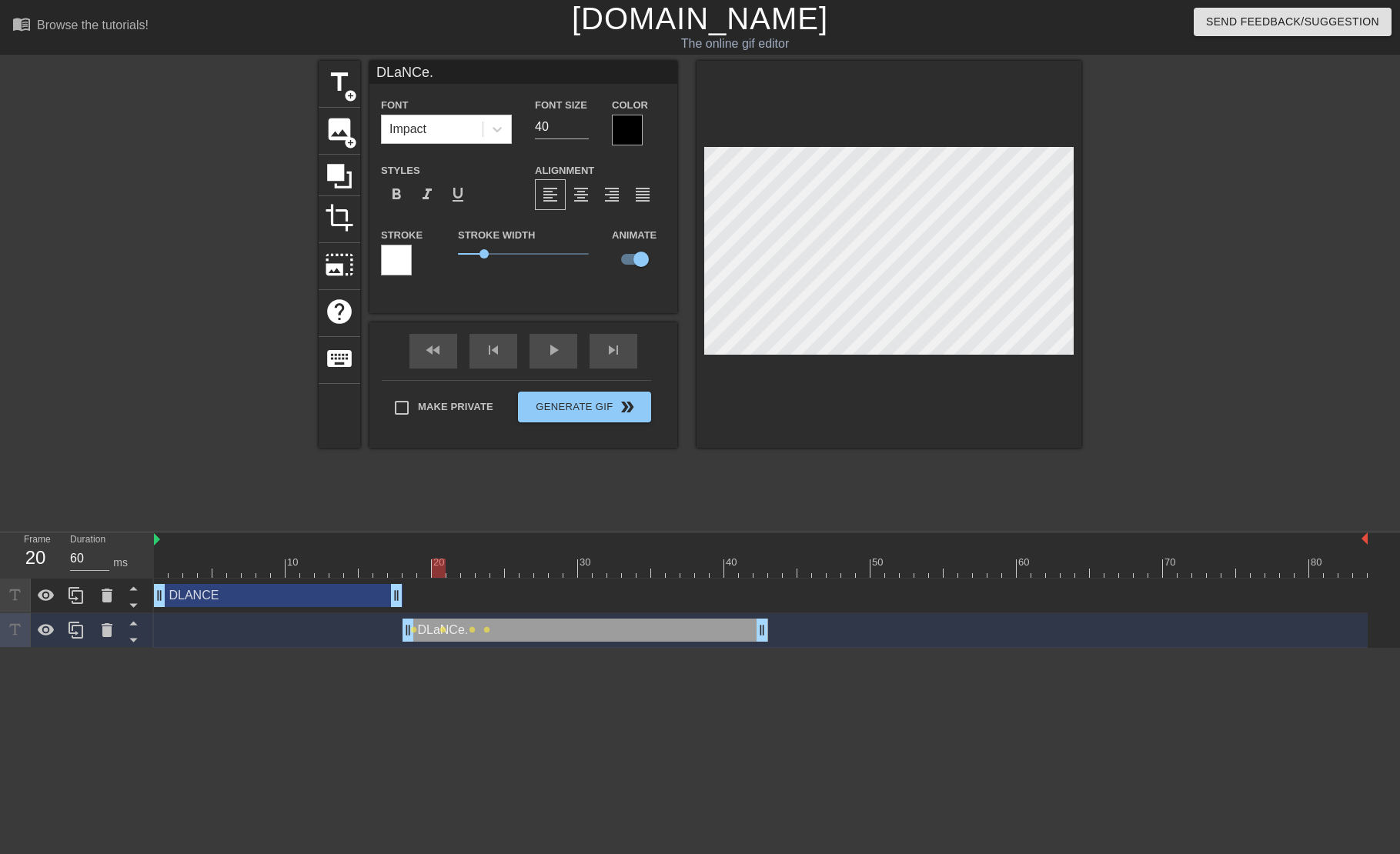
type textarea "DLaNCe."
type input "DLaNC."
type textarea "DLaNC."
type input "DLaNC3."
type textarea "DLaNC3."
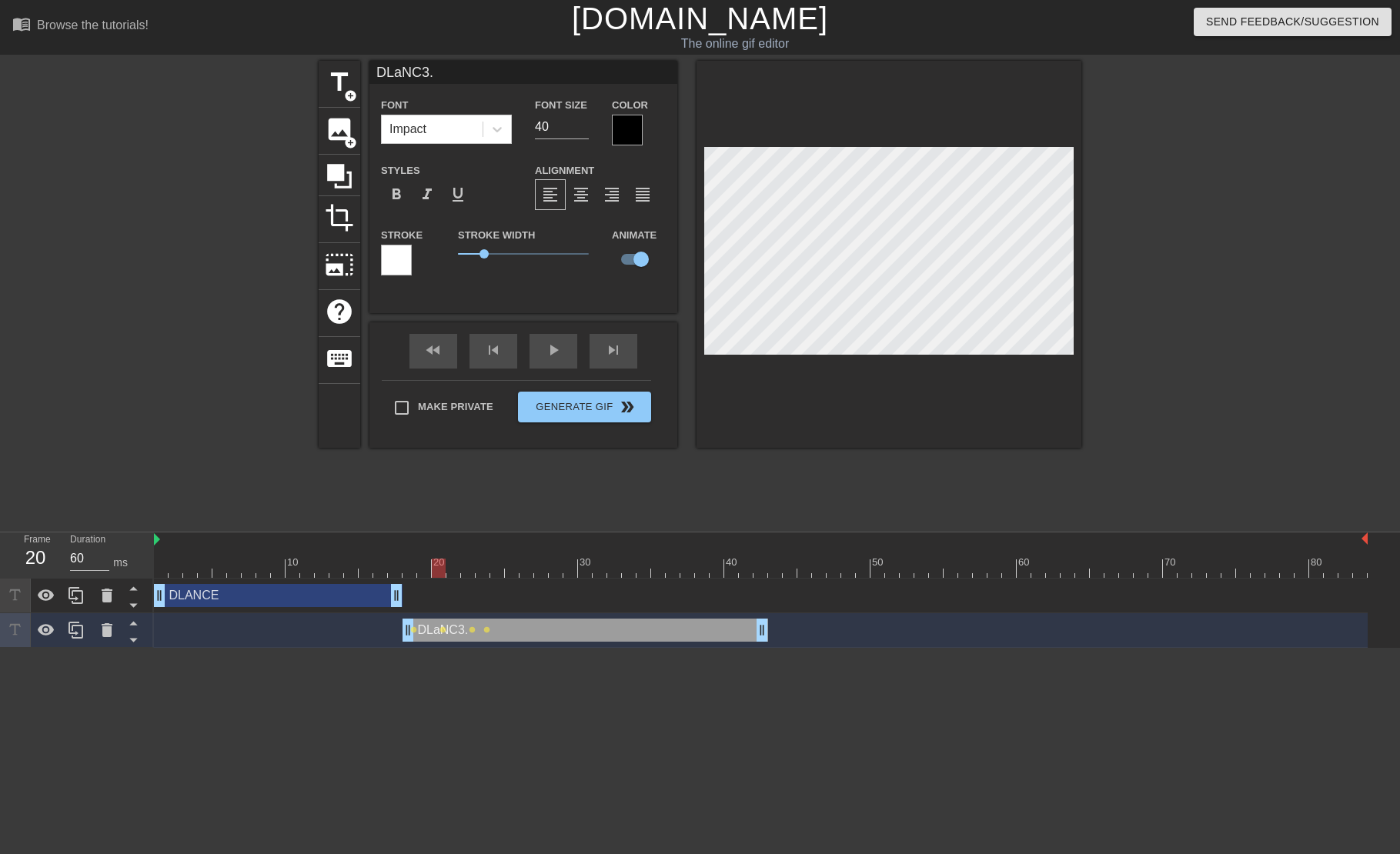
scroll to position [0, 2]
click at [446, 648] on html "menu_book Browse the tutorials! [DOMAIN_NAME] The online gif editor Send Feedba…" at bounding box center [700, 324] width 1400 height 648
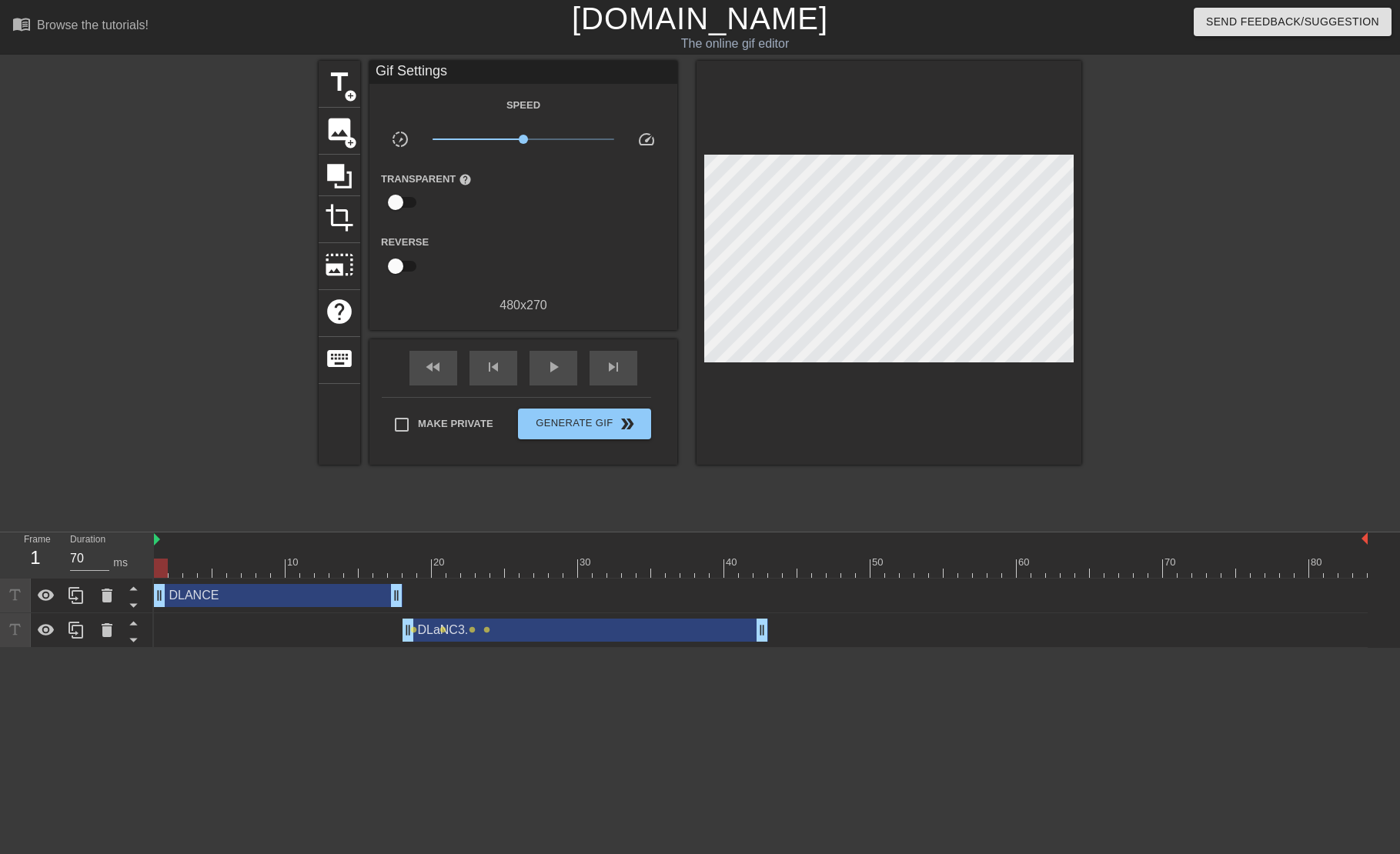
drag, startPoint x: 436, startPoint y: 565, endPoint x: 155, endPoint y: 552, distance: 281.3
click at [152, 554] on div "Frame 1 Duration 70 ms 10 20 30 40 50 60 70 80 DLANCE drag_handle drag_handle D…" at bounding box center [700, 590] width 1400 height 115
click at [552, 376] on span "play_arrow" at bounding box center [553, 366] width 18 height 18
type input "60"
click at [564, 429] on span "Generate Gif double_arrow" at bounding box center [584, 423] width 121 height 18
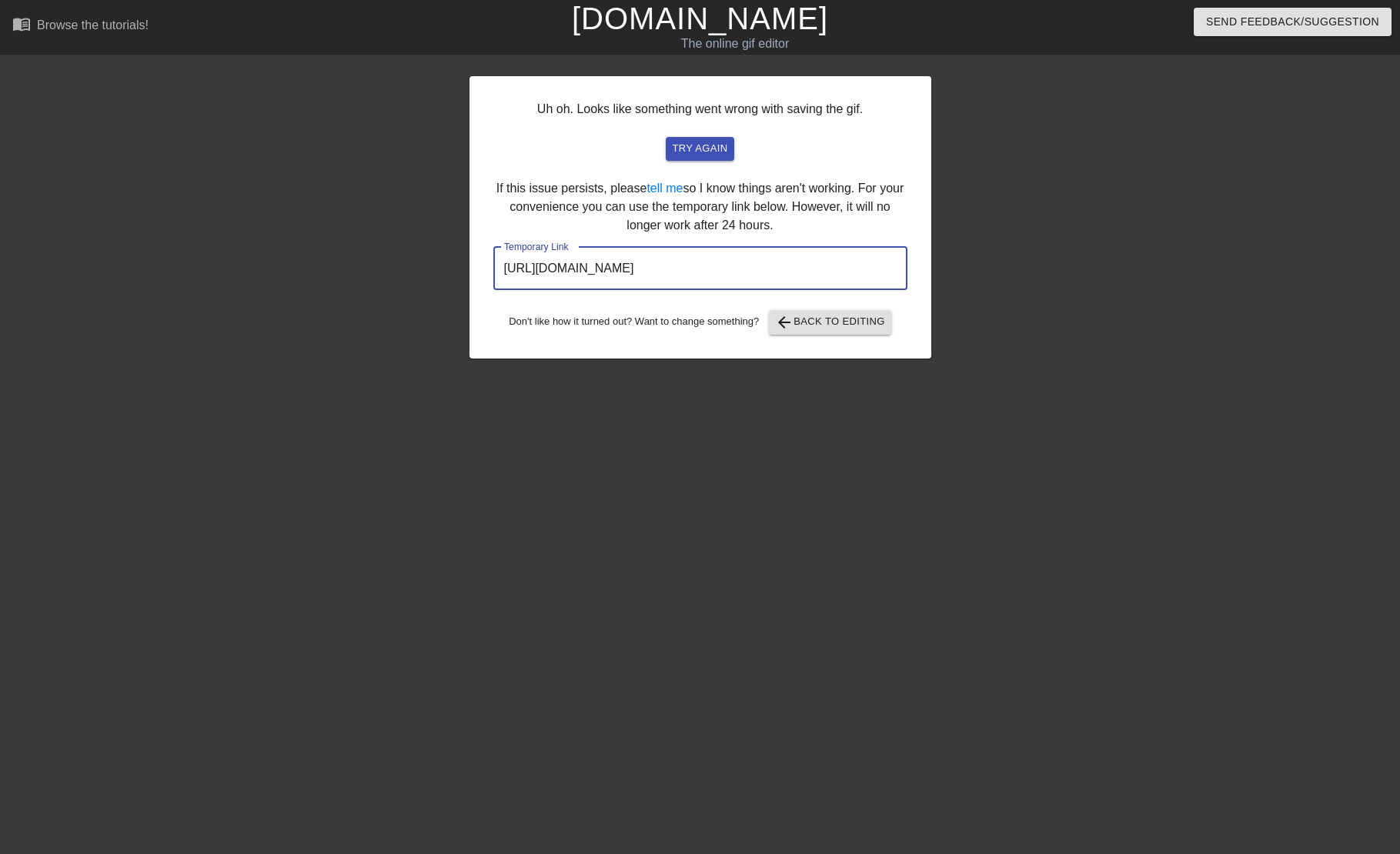
click at [711, 285] on input "[URL][DOMAIN_NAME]" at bounding box center [700, 269] width 414 height 43
